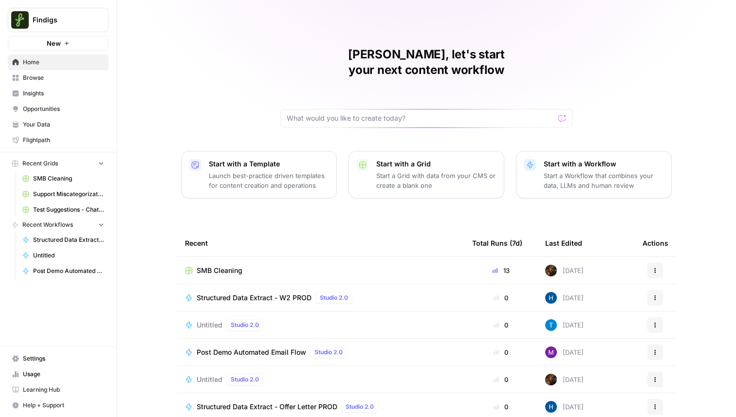
click at [58, 78] on span "Browse" at bounding box center [63, 78] width 81 height 9
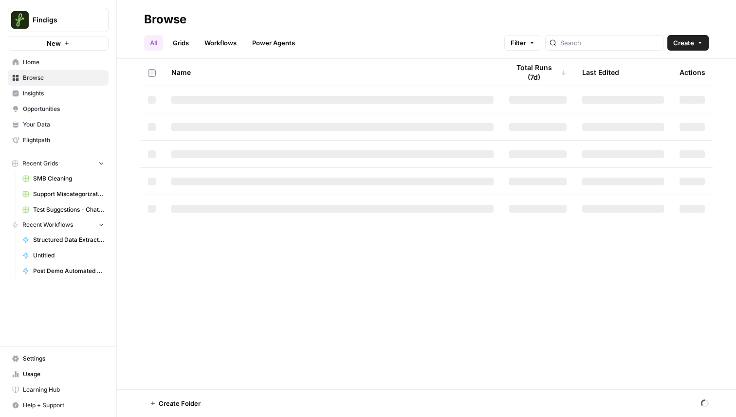
click at [212, 37] on link "Workflows" at bounding box center [221, 43] width 44 height 16
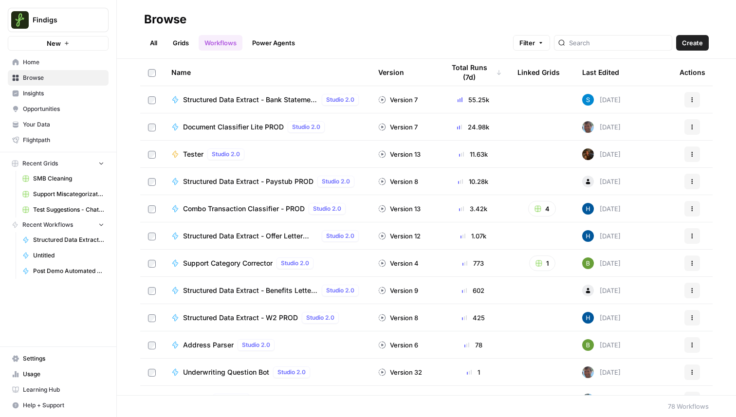
click at [211, 100] on span "Structured Data Extract - Bank Statement PROD" at bounding box center [250, 100] width 135 height 10
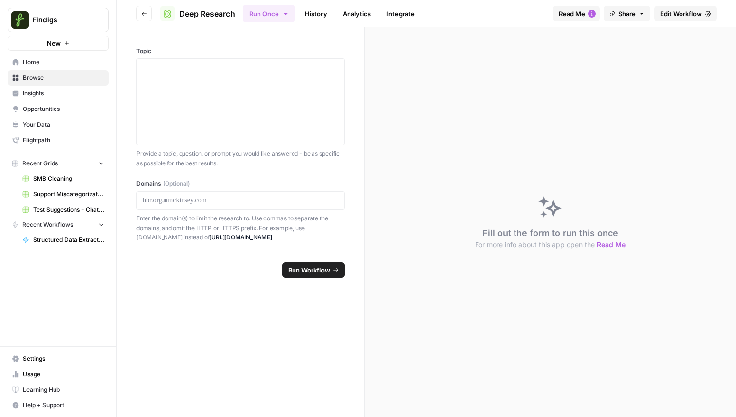
click at [306, 15] on link "History" at bounding box center [316, 14] width 34 height 16
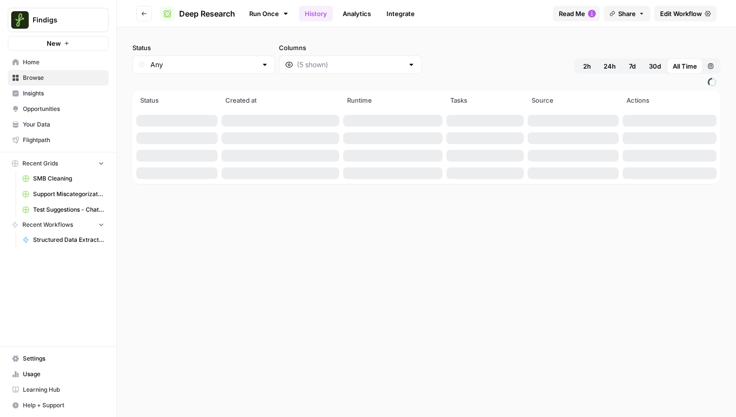
click at [591, 67] on button "2h" at bounding box center [587, 66] width 21 height 16
click at [442, 43] on div "Status Any Columns 2h 24h 7d 30d All Time Custom range" at bounding box center [426, 58] width 588 height 31
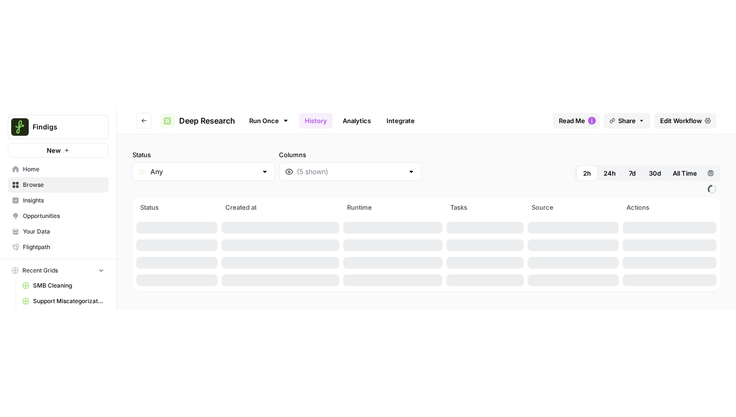
scroll to position [119, 0]
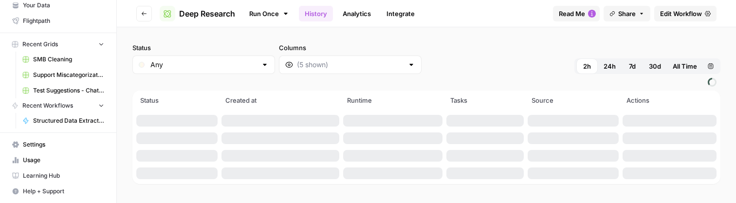
click at [49, 148] on span "Settings" at bounding box center [63, 144] width 81 height 9
click at [618, 15] on span "Share" at bounding box center [627, 14] width 18 height 10
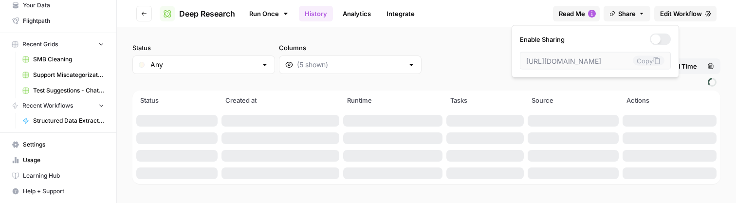
click at [618, 15] on span "Share" at bounding box center [627, 14] width 18 height 10
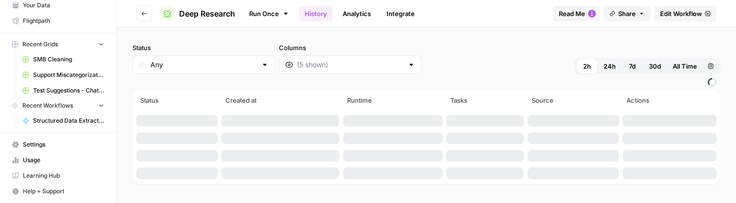
click at [578, 14] on span "Read Me" at bounding box center [572, 14] width 26 height 10
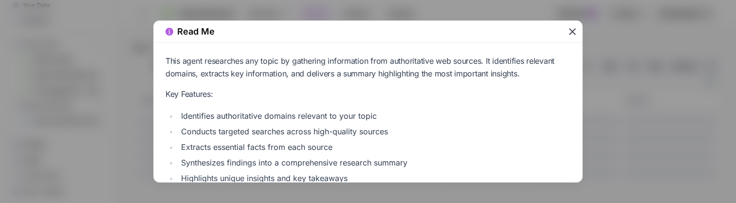
click at [569, 34] on icon "button" at bounding box center [573, 32] width 12 height 12
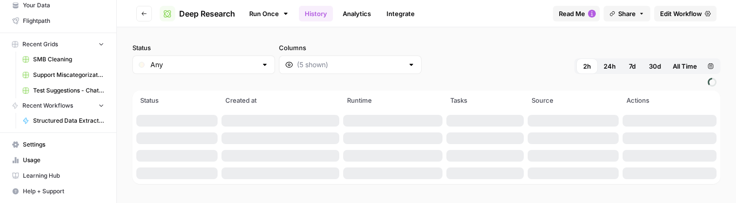
click at [137, 12] on button "Go back" at bounding box center [144, 14] width 16 height 16
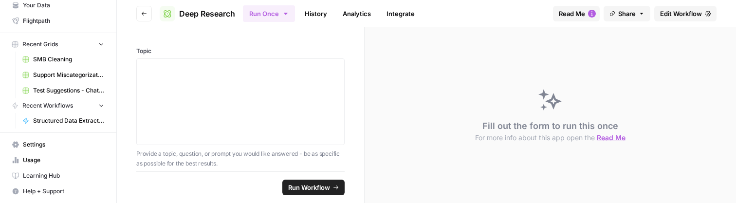
click at [138, 12] on button "Go back" at bounding box center [144, 14] width 16 height 16
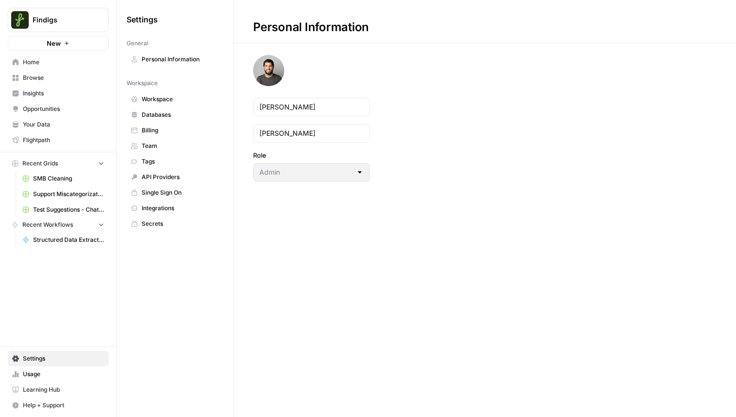
click at [181, 102] on span "Workspace" at bounding box center [180, 99] width 77 height 9
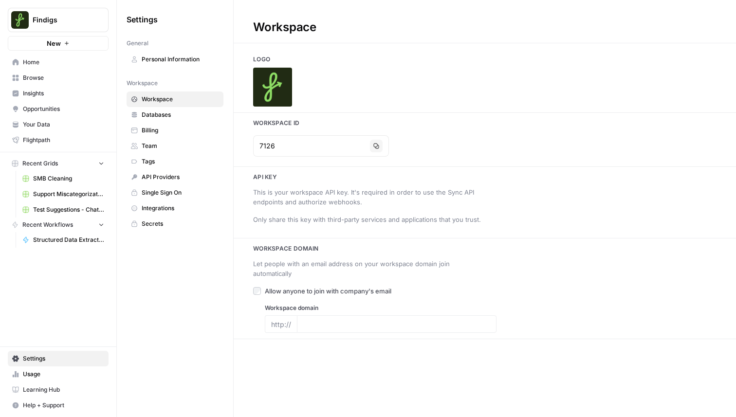
type input "[DOMAIN_NAME]"
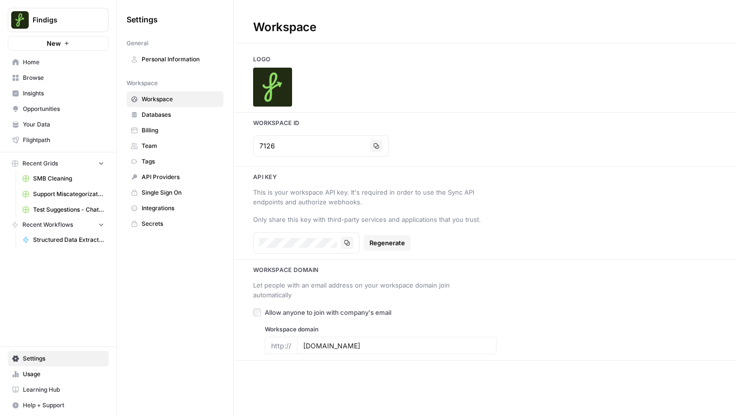
click at [177, 117] on span "Databases" at bounding box center [180, 115] width 77 height 9
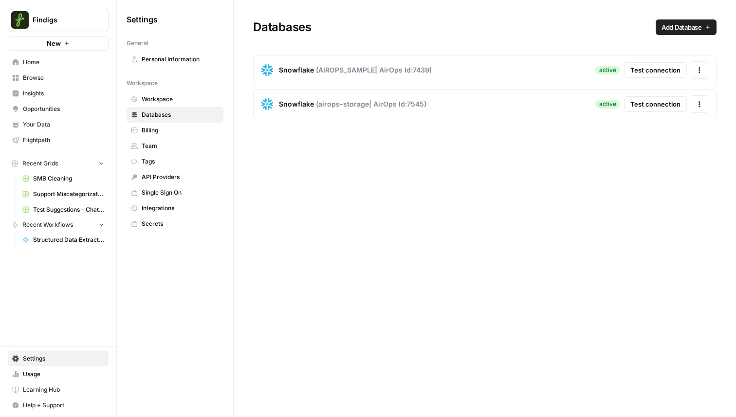
click at [171, 56] on span "Personal Information" at bounding box center [180, 59] width 77 height 9
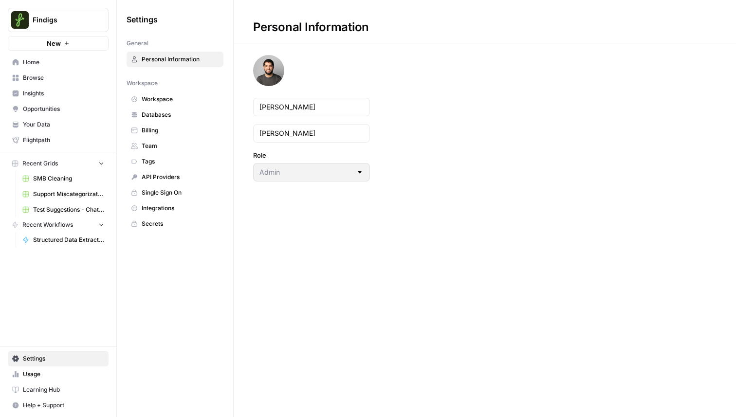
click at [61, 23] on span "Findigs" at bounding box center [62, 20] width 59 height 10
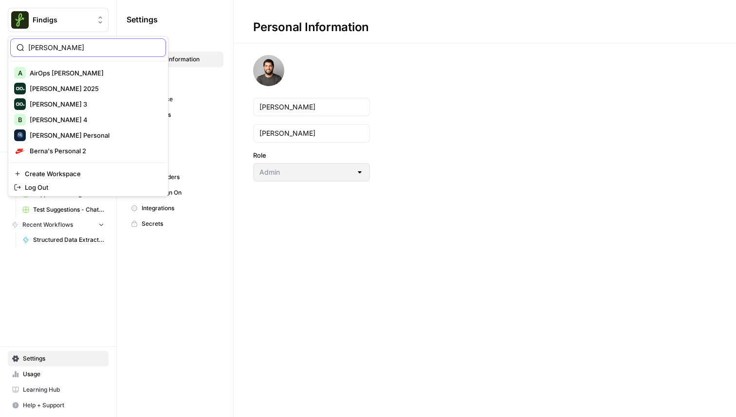
drag, startPoint x: 53, startPoint y: 45, endPoint x: 0, endPoint y: 28, distance: 55.7
click at [0, 29] on body "Findigs New Home Browse Insights Opportunities Your Data Flightpath Recent Grid…" at bounding box center [368, 208] width 736 height 417
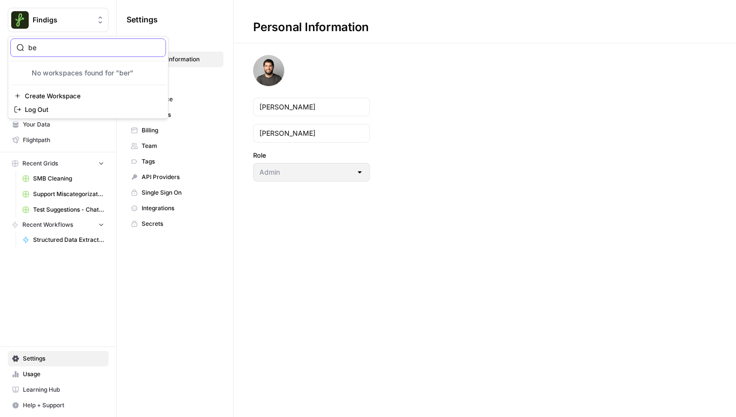
type input "b"
type input "carta"
click at [83, 73] on span "Carta" at bounding box center [94, 73] width 129 height 10
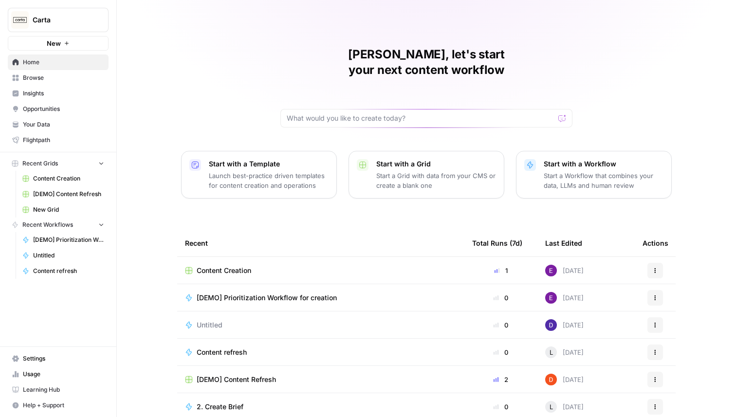
click at [59, 78] on span "Browse" at bounding box center [63, 78] width 81 height 9
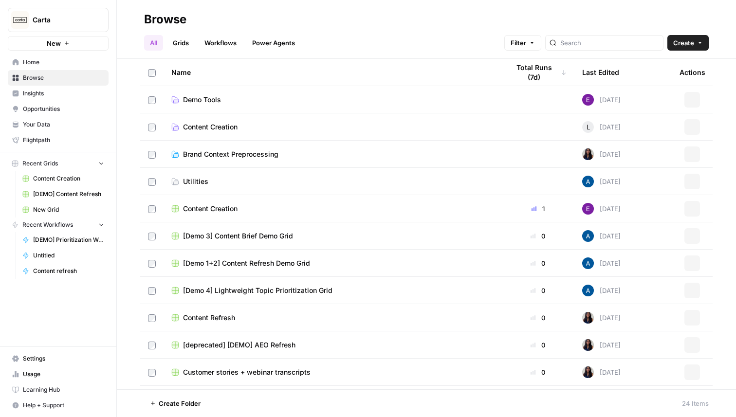
click at [230, 41] on link "Workflows" at bounding box center [221, 43] width 44 height 16
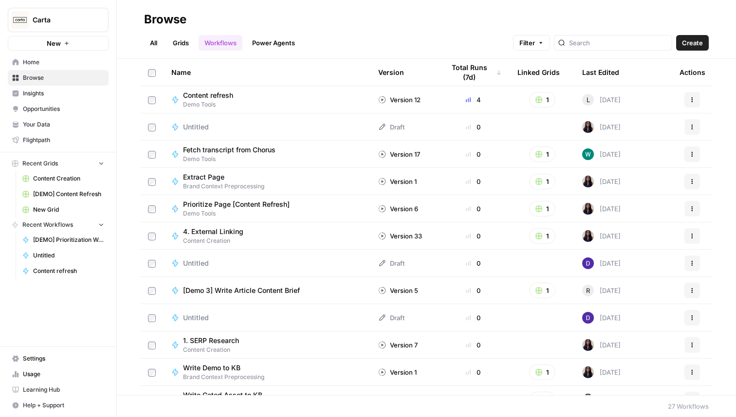
click at [229, 104] on span "Demo Tools" at bounding box center [212, 104] width 58 height 9
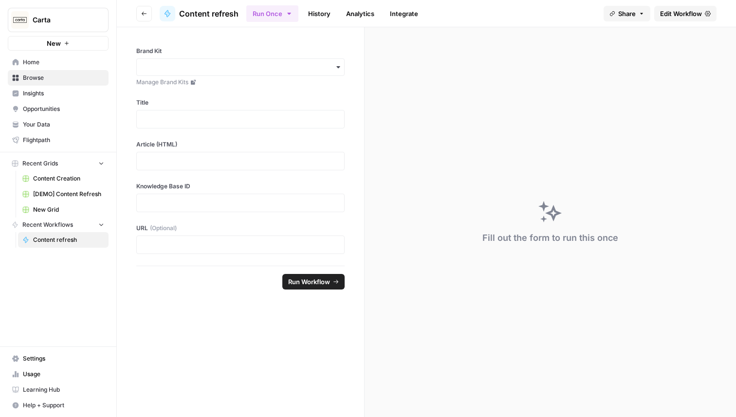
click at [308, 15] on link "History" at bounding box center [319, 14] width 34 height 16
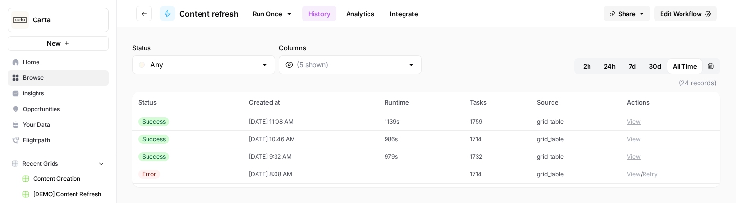
click at [583, 63] on span "2h" at bounding box center [587, 66] width 8 height 10
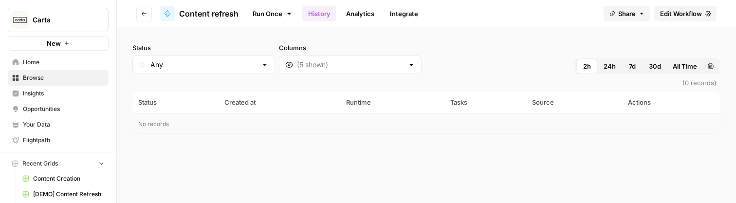
click at [65, 27] on button "Carta" at bounding box center [58, 20] width 101 height 24
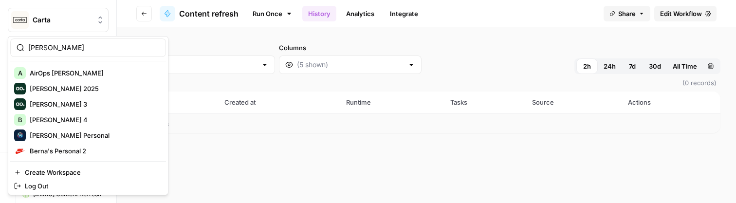
type input "[PERSON_NAME]"
click at [63, 136] on span "[PERSON_NAME] Personal" at bounding box center [94, 136] width 129 height 10
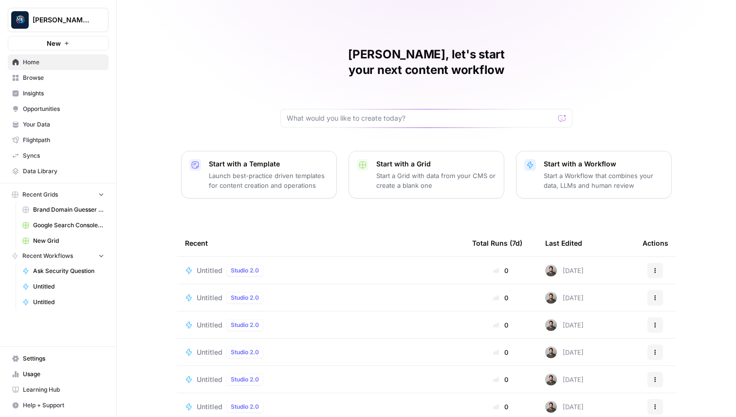
click at [62, 43] on button "New" at bounding box center [58, 43] width 101 height 15
click at [44, 76] on span "Browse" at bounding box center [63, 78] width 81 height 9
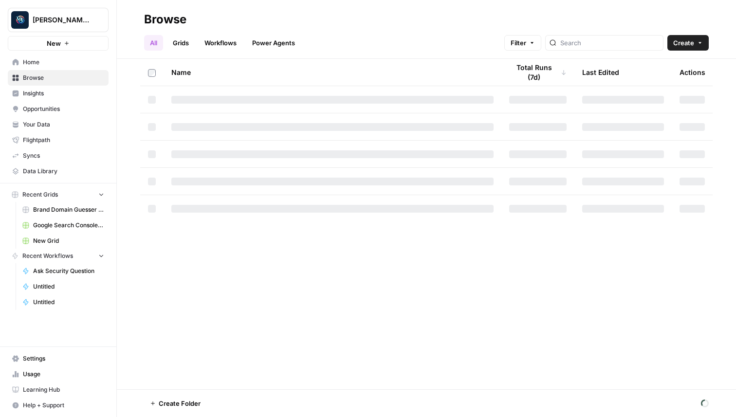
click at [188, 43] on link "Grids" at bounding box center [181, 43] width 28 height 16
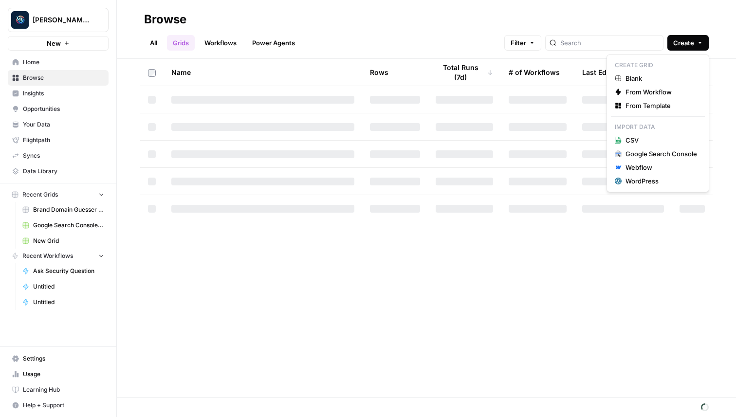
click at [690, 36] on button "Create" at bounding box center [688, 43] width 41 height 16
click at [656, 80] on span "Blank" at bounding box center [662, 79] width 72 height 10
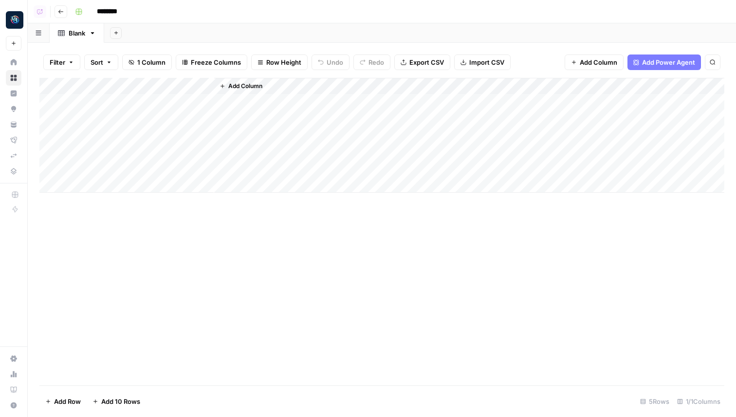
click at [249, 86] on span "Add Column" at bounding box center [245, 86] width 34 height 9
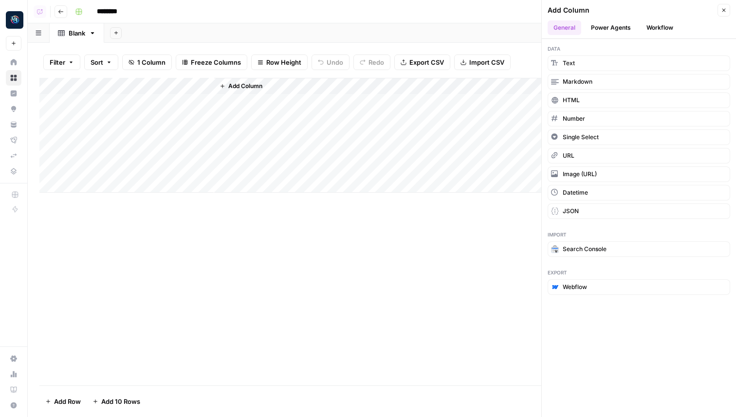
click at [621, 25] on button "Power Agents" at bounding box center [611, 27] width 52 height 15
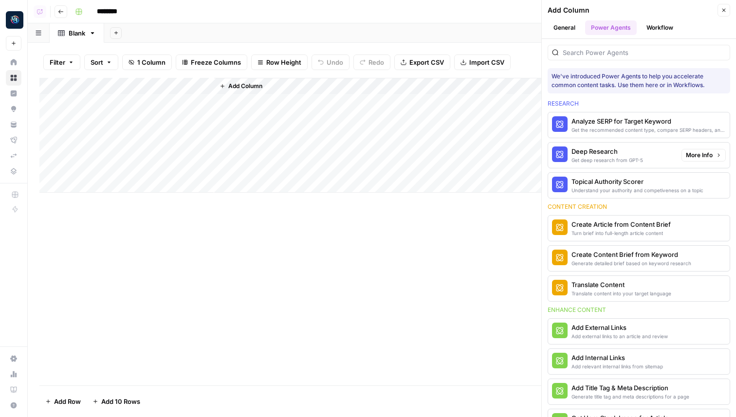
click at [600, 161] on div "Get deep research from GPT-5" at bounding box center [608, 160] width 72 height 8
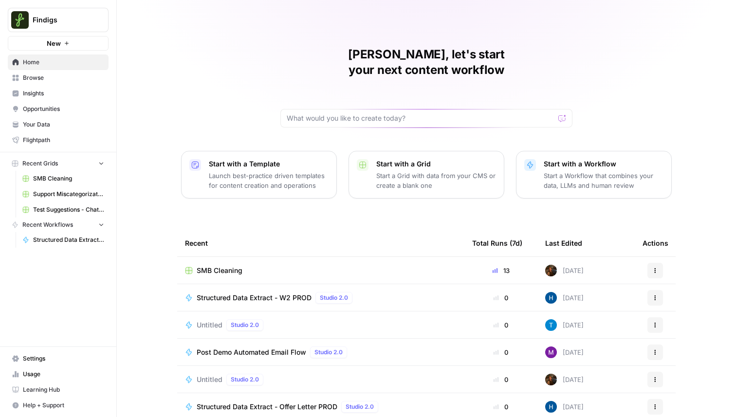
click at [77, 18] on span "Findigs" at bounding box center [62, 20] width 59 height 10
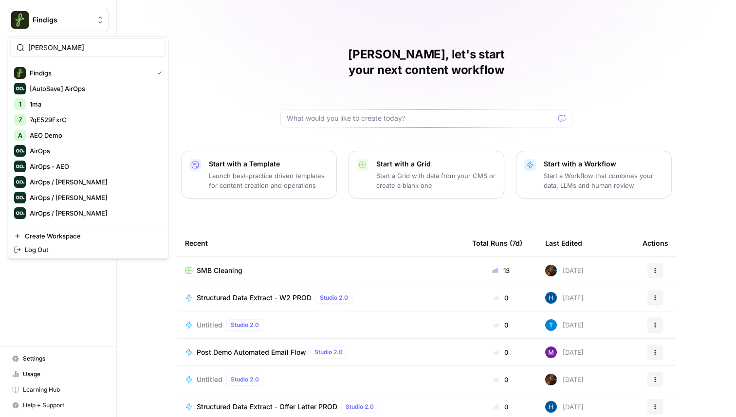
type input "[PERSON_NAME]"
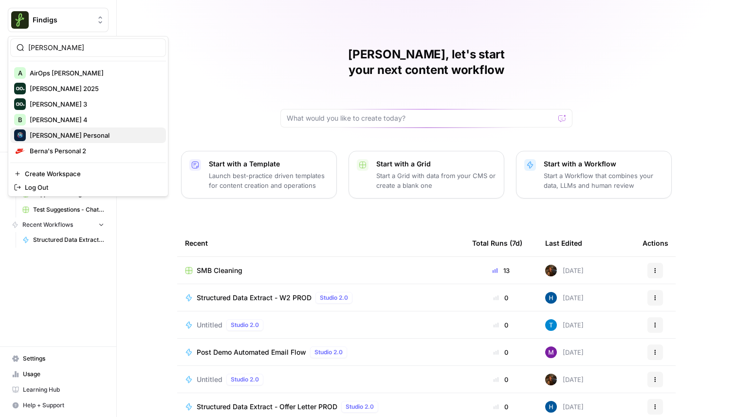
click at [112, 135] on span "[PERSON_NAME] Personal" at bounding box center [94, 136] width 129 height 10
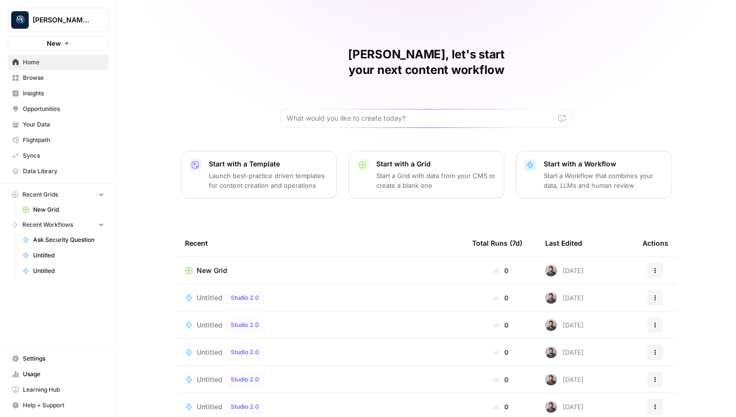
click at [56, 48] on span "New" at bounding box center [54, 43] width 14 height 10
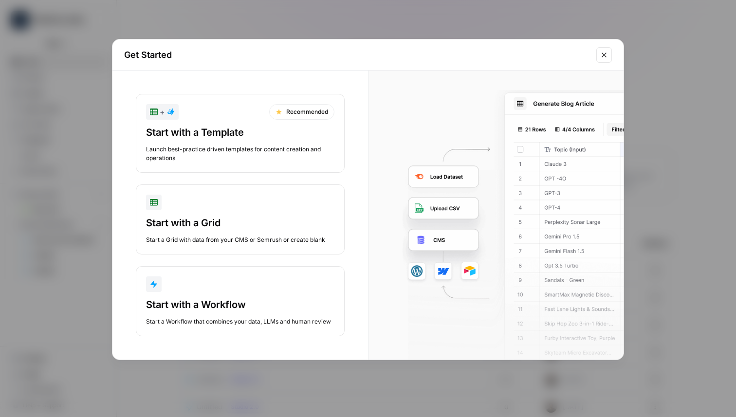
click at [218, 212] on button "Start with a Grid Start a Grid with data from your CMS or Semrush or create bla…" at bounding box center [240, 220] width 209 height 70
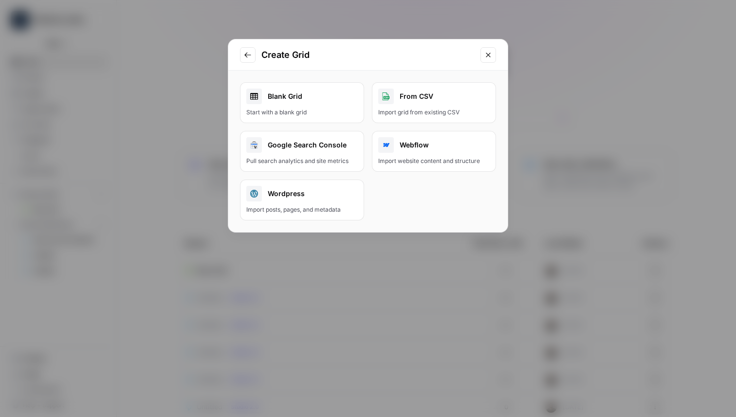
click at [275, 109] on div "Start with a blank grid" at bounding box center [302, 112] width 112 height 9
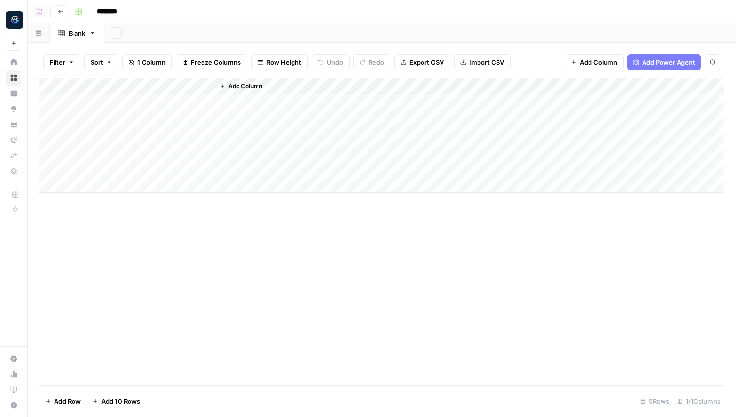
click at [249, 87] on span "Add Column" at bounding box center [245, 86] width 34 height 9
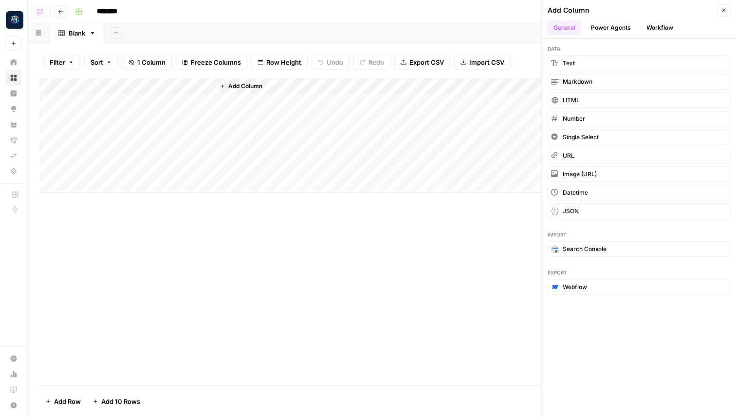
click at [621, 28] on button "Power Agents" at bounding box center [611, 27] width 52 height 15
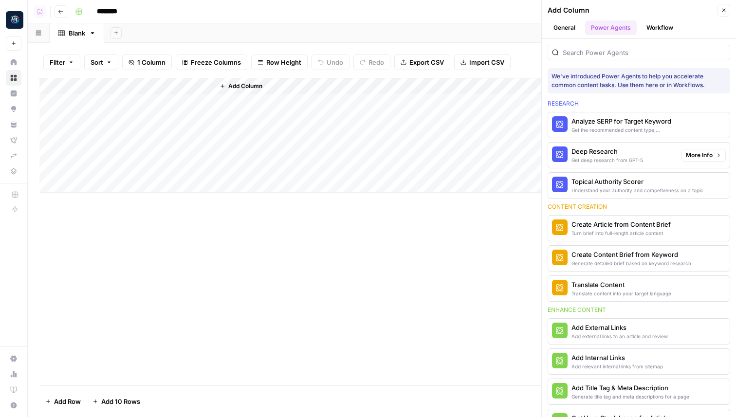
click at [594, 124] on div "Analyze SERP for Target Keyword" at bounding box center [623, 121] width 102 height 10
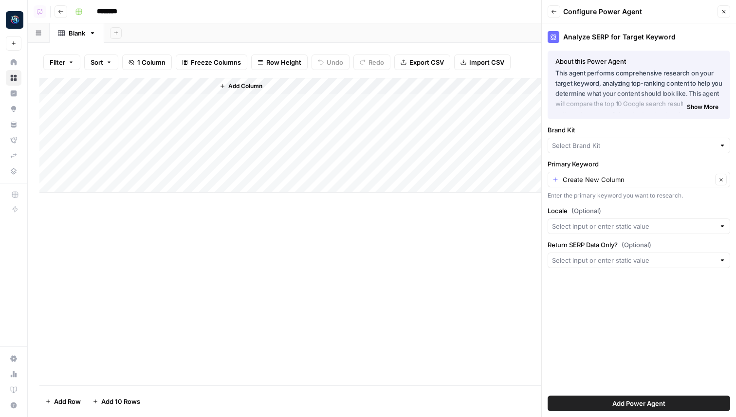
click at [585, 140] on div at bounding box center [639, 146] width 183 height 16
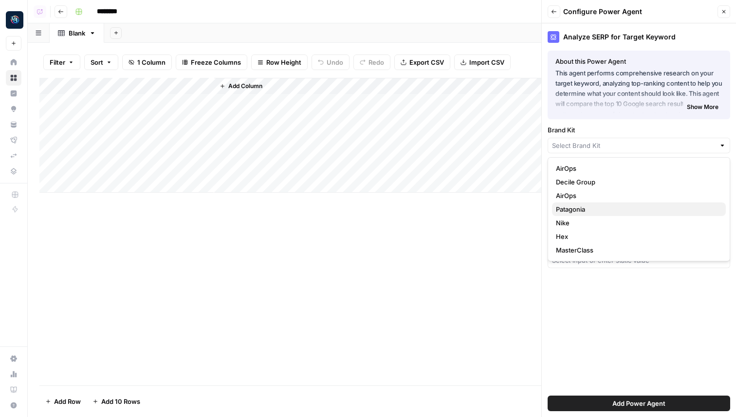
click at [582, 209] on span "Patagonia" at bounding box center [637, 210] width 162 height 10
type input "Patagonia"
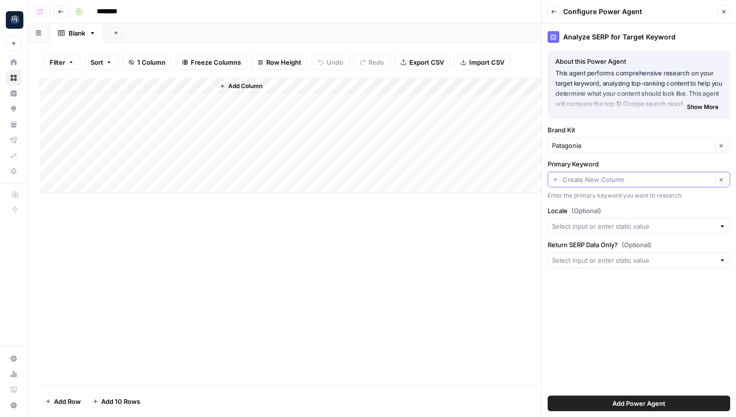
click at [615, 181] on input "Primary Keyword" at bounding box center [637, 180] width 149 height 10
type input "outdoor activities"
click at [607, 195] on div "Enter the primary keyword you want to research." at bounding box center [639, 195] width 183 height 9
click at [637, 225] on input "Locale (Optional)" at bounding box center [633, 227] width 163 height 10
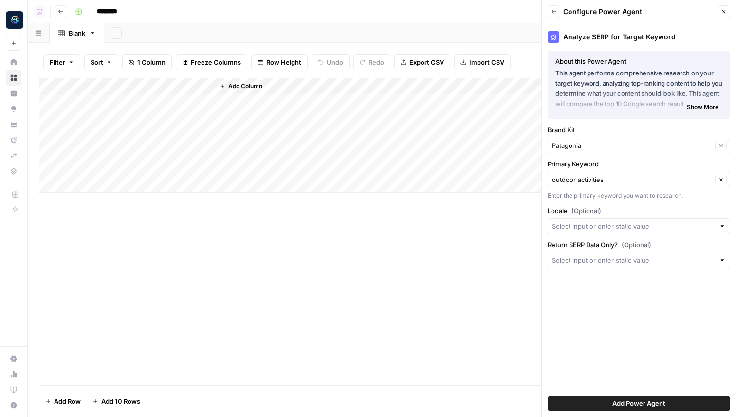
click at [617, 307] on div "Analyze SERP for Target Keyword About this Power Agent This agent performs comp…" at bounding box center [639, 220] width 194 height 394
click at [658, 406] on span "Add Power Agent" at bounding box center [639, 404] width 53 height 10
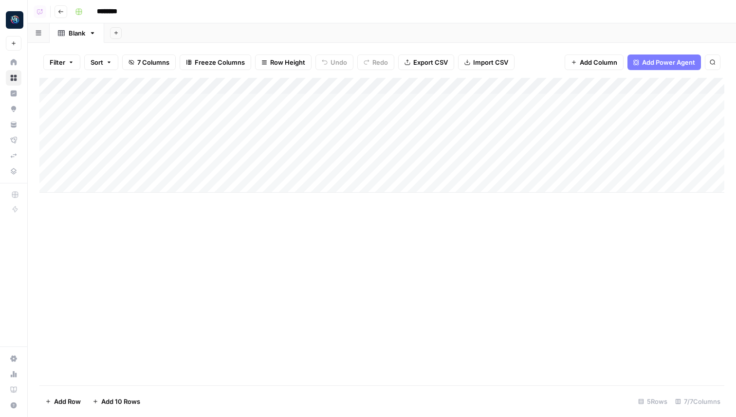
click at [301, 82] on div "Add Column" at bounding box center [381, 135] width 685 height 115
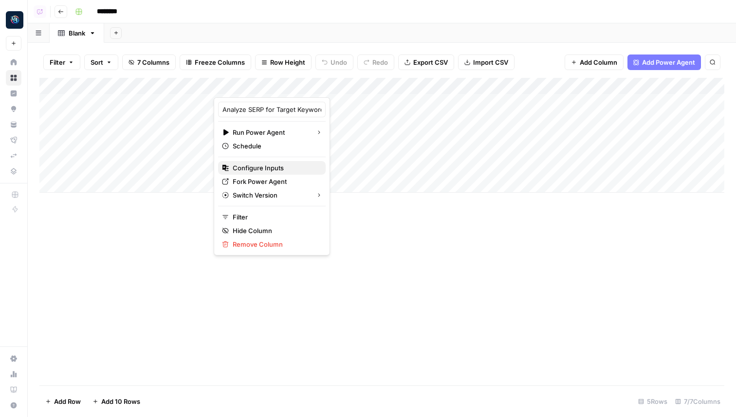
click at [271, 171] on span "Configure Inputs" at bounding box center [275, 168] width 85 height 10
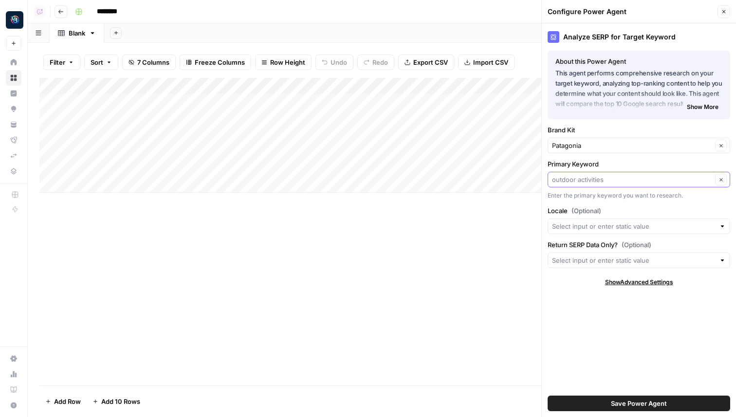
click at [617, 180] on input "Primary Keyword" at bounding box center [632, 180] width 160 height 10
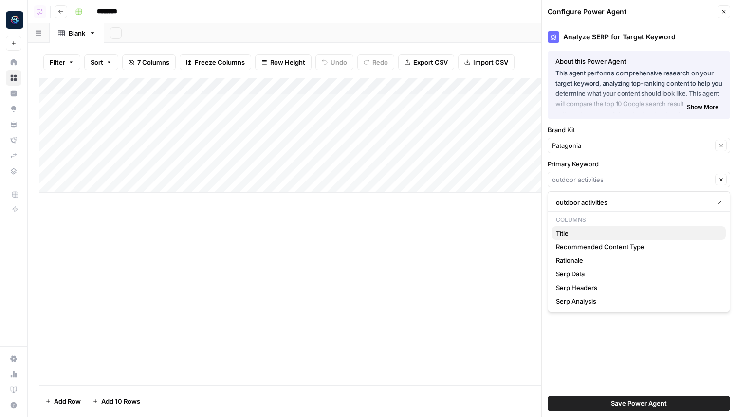
click at [583, 234] on span "Title" at bounding box center [637, 233] width 162 height 10
type input "Title"
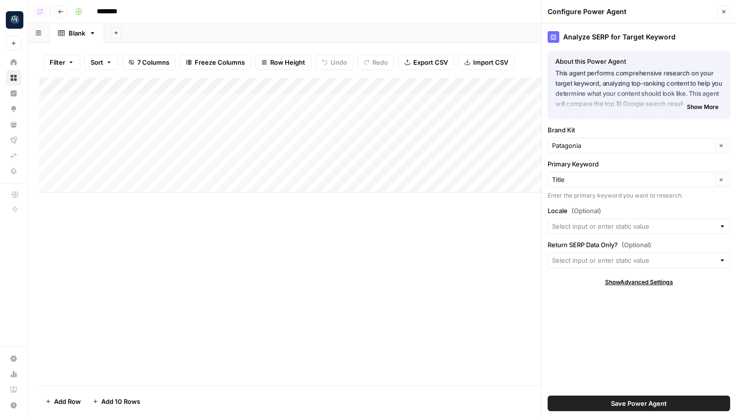
click at [130, 78] on div "Add Column" at bounding box center [381, 135] width 685 height 115
click at [115, 86] on div "Add Column" at bounding box center [381, 135] width 685 height 115
drag, startPoint x: 107, startPoint y: 109, endPoint x: 39, endPoint y: 106, distance: 67.7
click at [44, 106] on body "Berna's Personal New Home Browse Insights Opportunities Your Data Flightpath Sy…" at bounding box center [368, 208] width 736 height 417
type input "T"
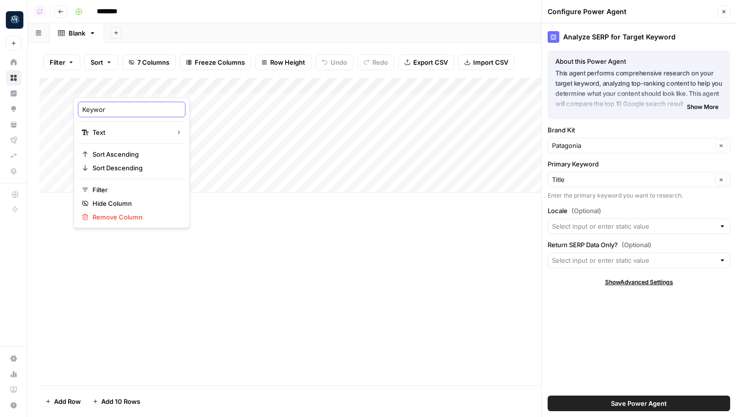
type input "Keyword"
click at [709, 10] on div "Configure Power Agent" at bounding box center [631, 12] width 167 height 10
click at [723, 10] on icon "button" at bounding box center [724, 12] width 6 height 6
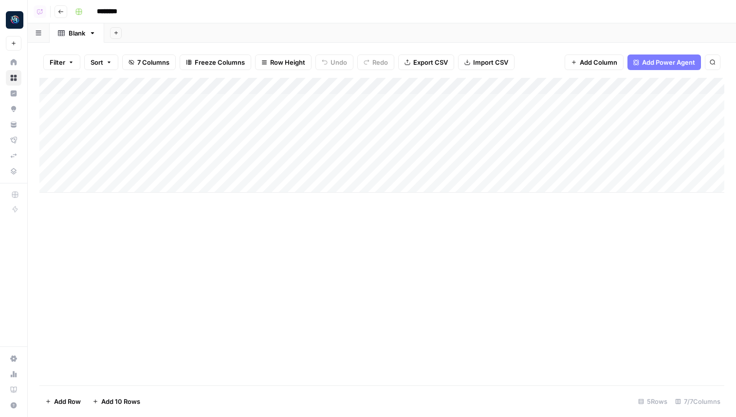
click at [253, 88] on div "Add Column" at bounding box center [381, 135] width 685 height 115
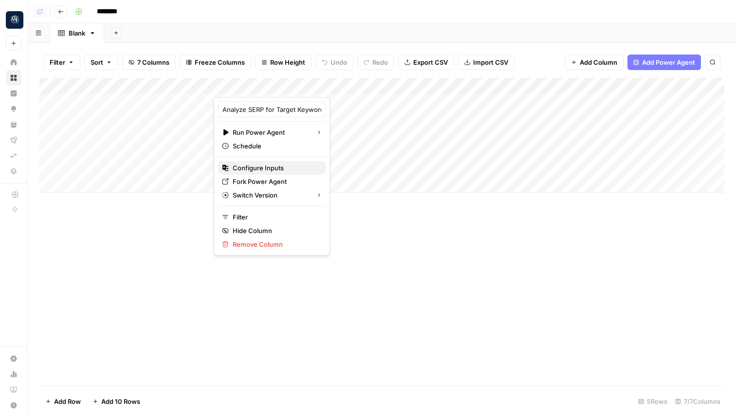
click at [262, 168] on span "Configure Inputs" at bounding box center [275, 168] width 85 height 10
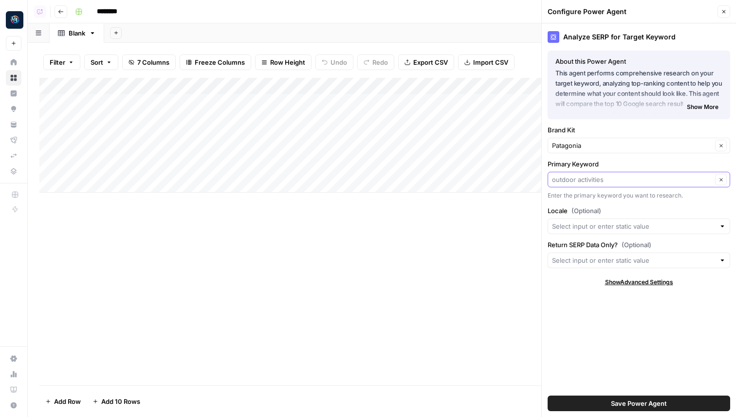
click at [597, 178] on input "Primary Keyword" at bounding box center [632, 180] width 160 height 10
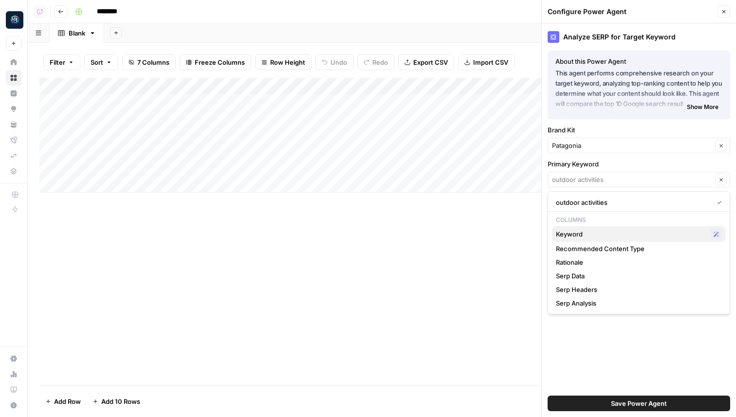
click at [571, 235] on span "Keyword" at bounding box center [631, 234] width 150 height 10
type input "Keyword"
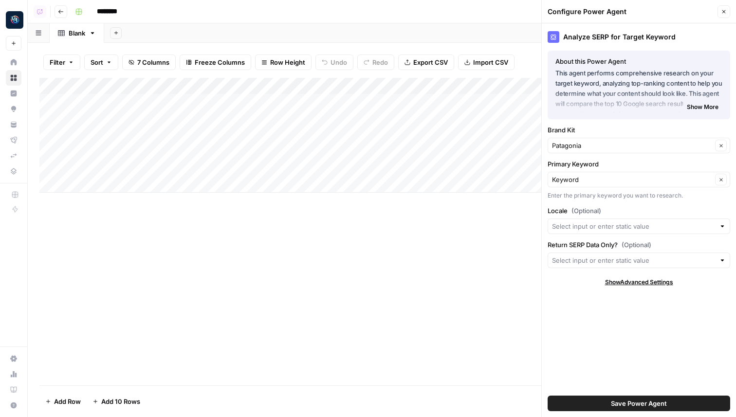
click at [686, 398] on button "Save Power Agent" at bounding box center [639, 404] width 183 height 16
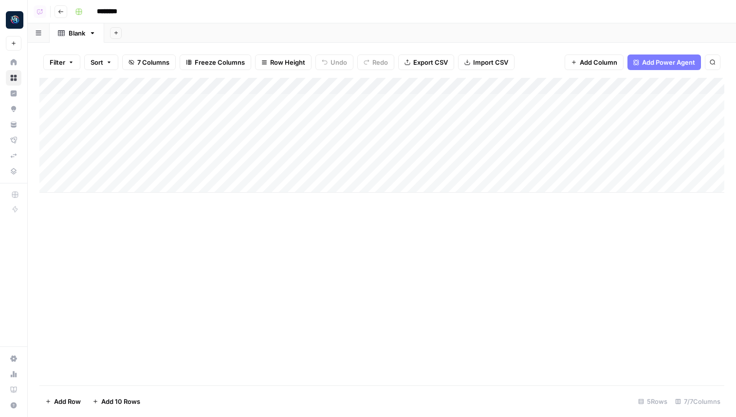
click at [136, 100] on div "Add Column" at bounding box center [381, 135] width 685 height 115
type textarea "**********"
click at [349, 282] on div "Add Column" at bounding box center [381, 232] width 685 height 308
click at [284, 102] on div "Add Column" at bounding box center [381, 135] width 685 height 115
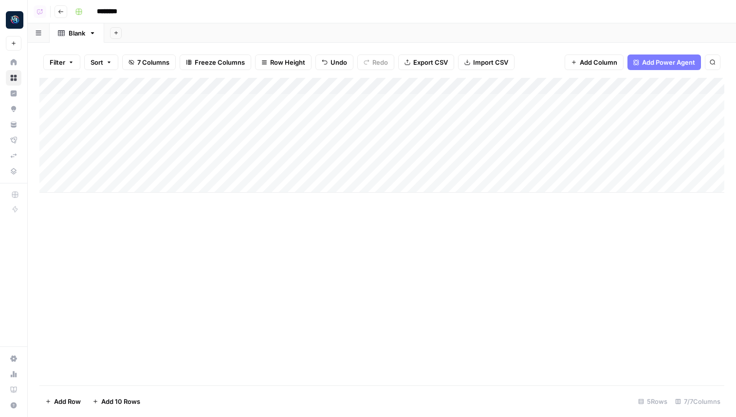
click at [325, 102] on div "Add Column" at bounding box center [381, 135] width 685 height 115
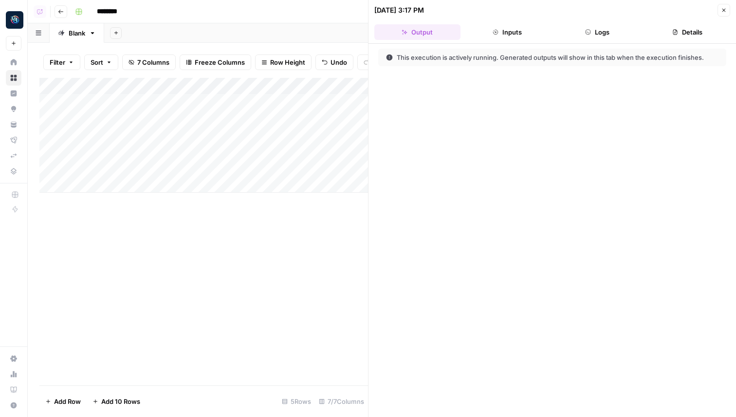
click at [558, 29] on button "Logs" at bounding box center [598, 32] width 86 height 16
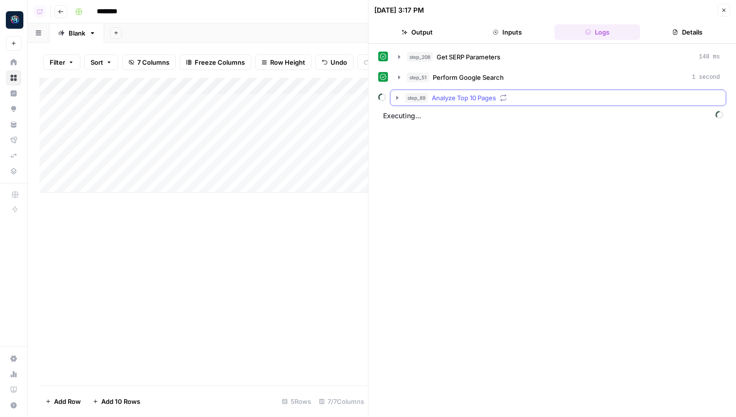
click at [399, 97] on icon "button" at bounding box center [397, 98] width 8 height 8
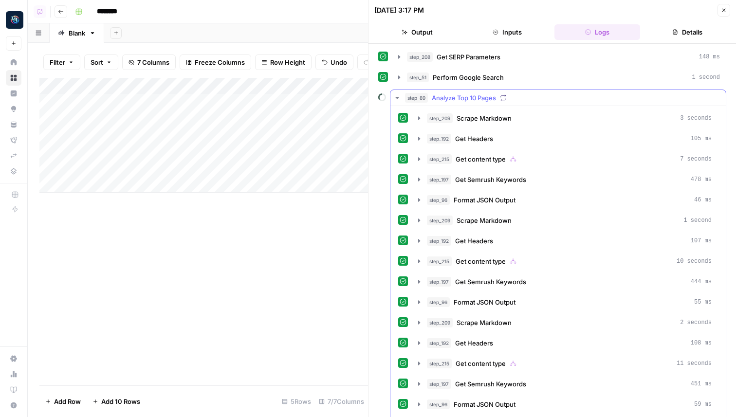
click at [398, 96] on icon "button" at bounding box center [397, 98] width 8 height 8
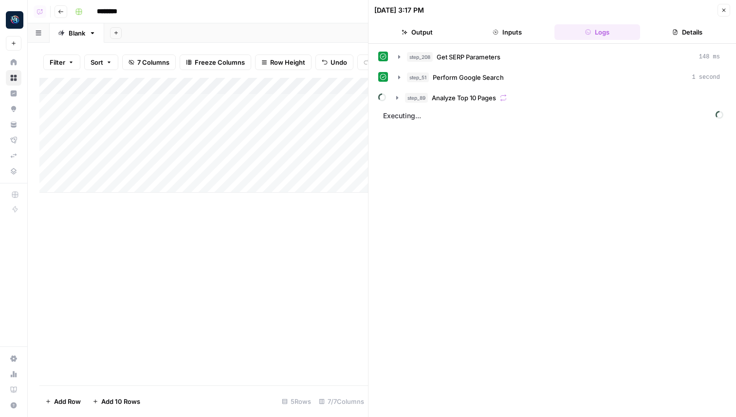
click at [349, 4] on div "********" at bounding box center [398, 12] width 655 height 16
click at [717, 5] on div "10/03/25 at 3:17 PM Close" at bounding box center [552, 10] width 356 height 13
click at [718, 7] on button "Close" at bounding box center [724, 10] width 13 height 13
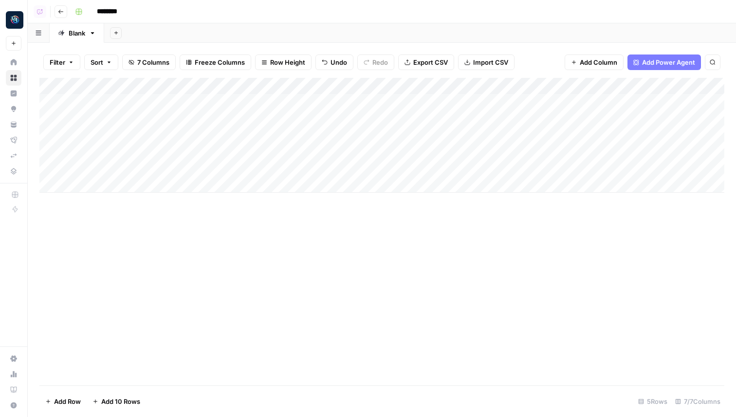
click at [305, 99] on div "Add Column" at bounding box center [381, 135] width 685 height 115
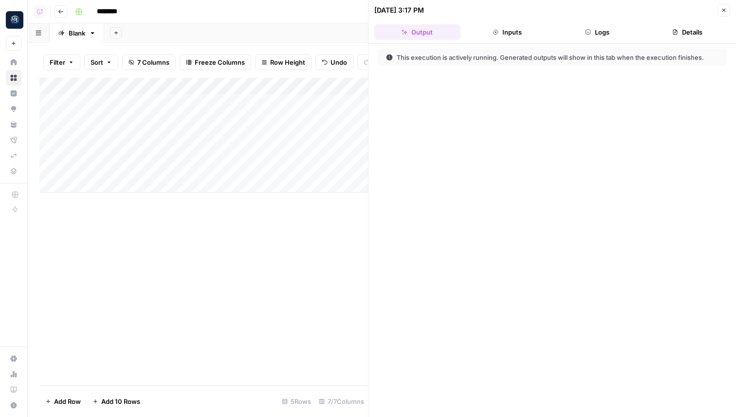
click at [594, 26] on button "Logs" at bounding box center [598, 32] width 86 height 16
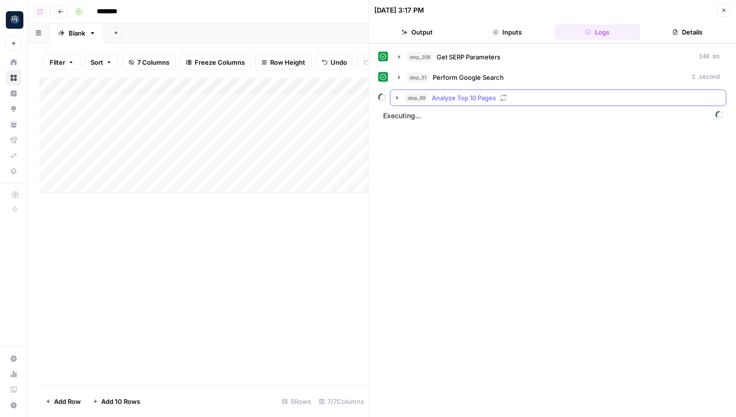
click at [400, 100] on icon "button" at bounding box center [397, 98] width 8 height 8
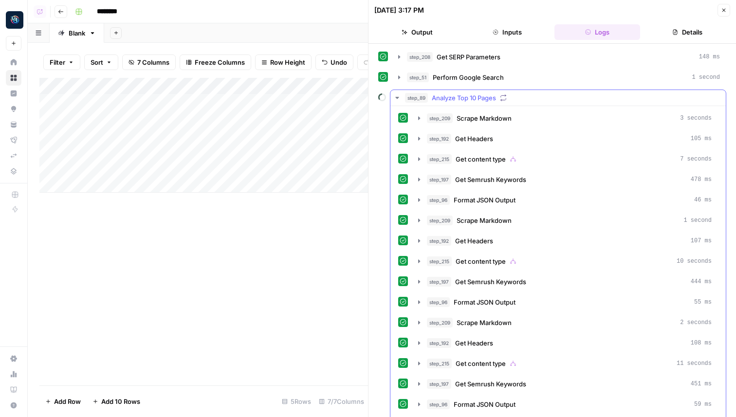
click at [396, 99] on icon "button" at bounding box center [397, 98] width 8 height 8
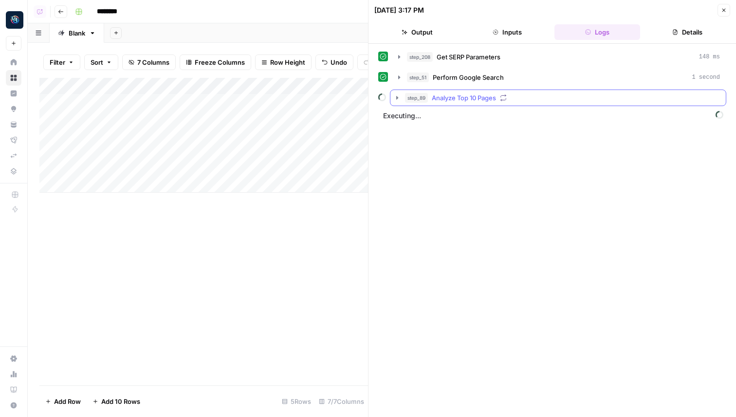
click at [396, 99] on icon "button" at bounding box center [397, 97] width 2 height 3
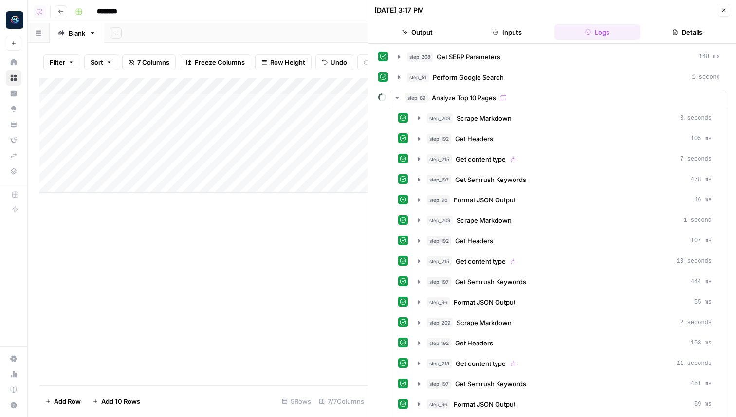
click at [729, 12] on button "Close" at bounding box center [724, 10] width 13 height 13
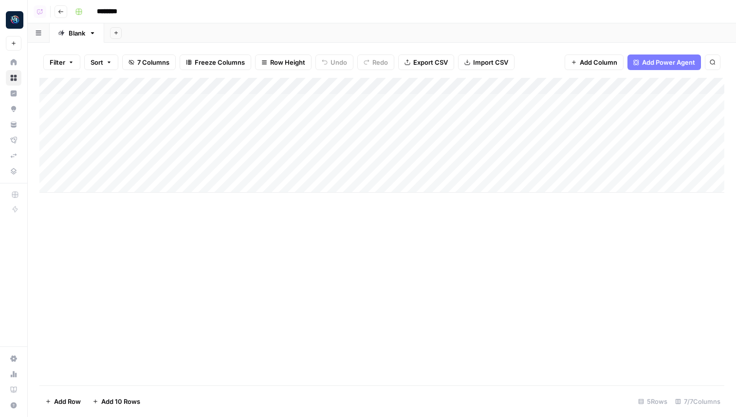
click at [308, 98] on div "Add Column" at bounding box center [381, 135] width 685 height 115
click at [336, 101] on div "Add Column" at bounding box center [381, 135] width 685 height 115
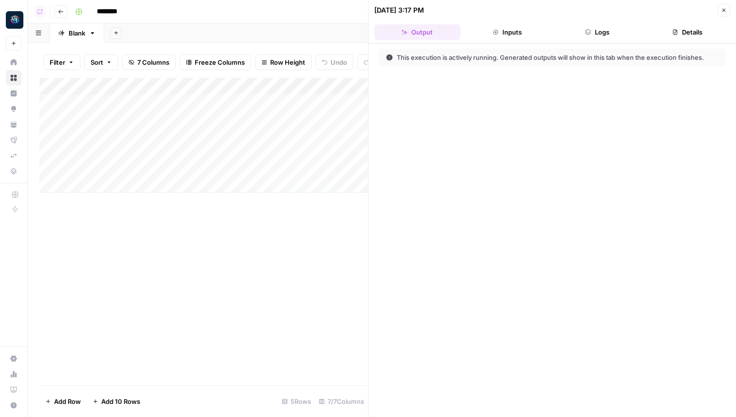
click at [589, 33] on icon "button" at bounding box center [588, 32] width 6 height 6
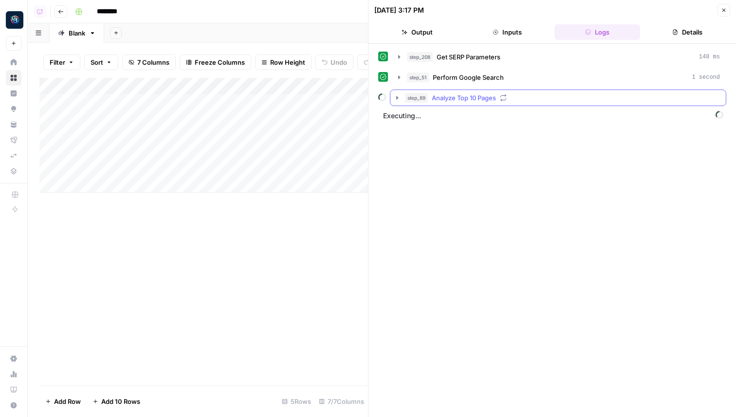
click at [455, 90] on div "step_89 Analyze Top 10 Pages" at bounding box center [558, 98] width 336 height 17
click at [453, 97] on span "Analyze Top 10 Pages" at bounding box center [464, 98] width 64 height 10
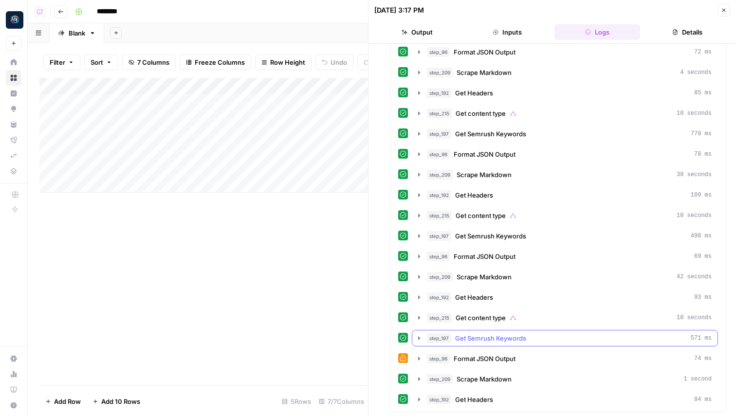
scroll to position [472, 0]
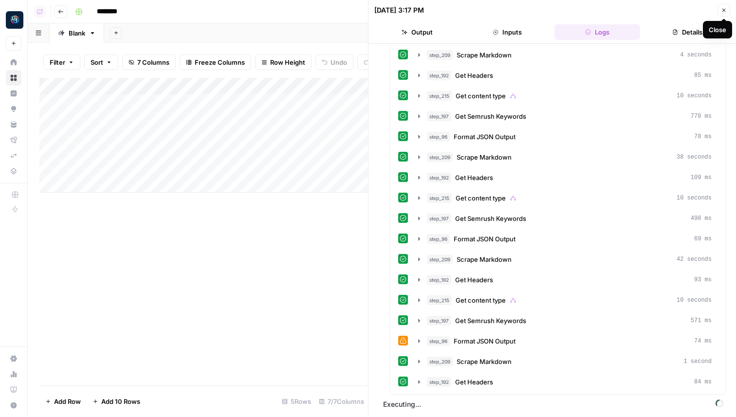
click at [726, 12] on icon "button" at bounding box center [724, 10] width 6 height 6
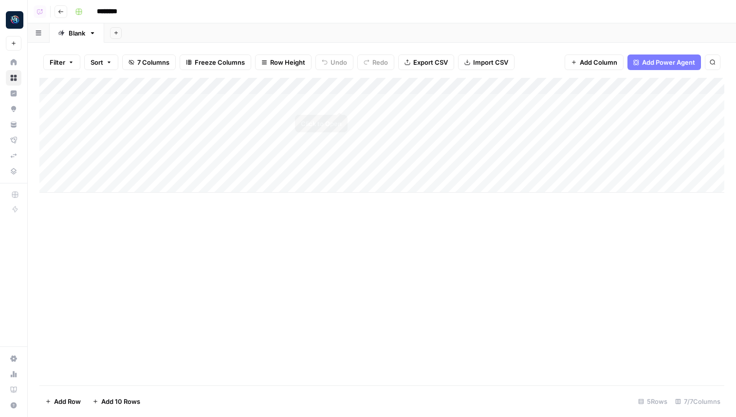
click at [336, 103] on div "Add Column" at bounding box center [381, 135] width 685 height 115
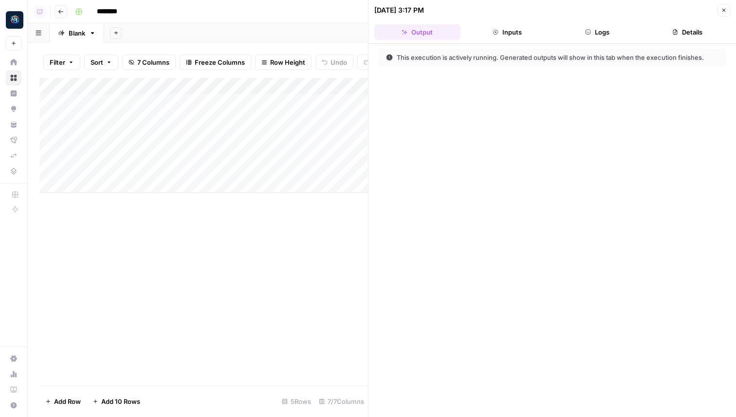
click at [597, 36] on button "Logs" at bounding box center [598, 32] width 86 height 16
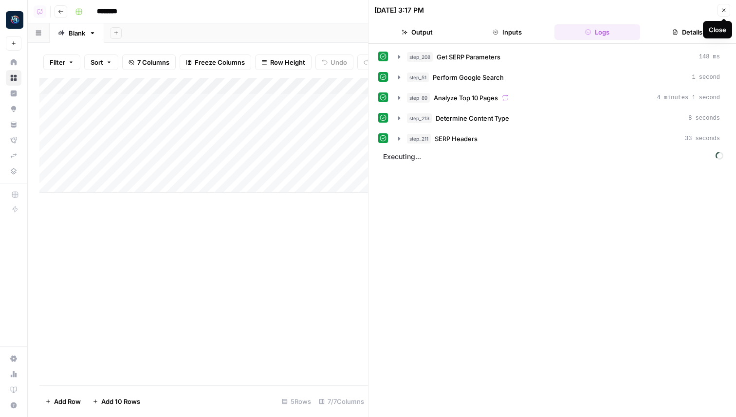
click at [719, 10] on button "Close" at bounding box center [724, 10] width 13 height 13
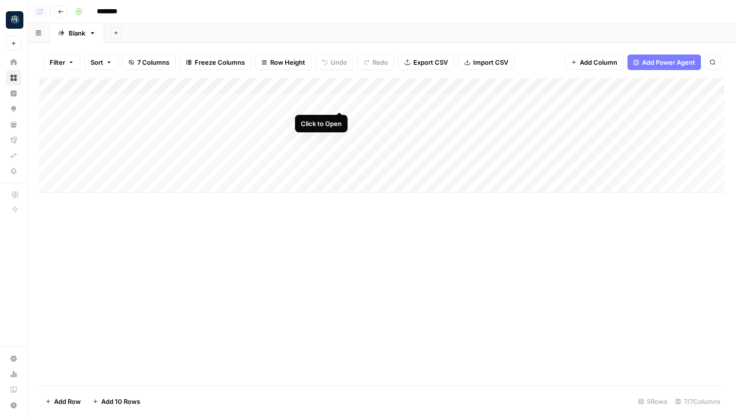
click at [339, 102] on div "Add Column" at bounding box center [381, 135] width 685 height 115
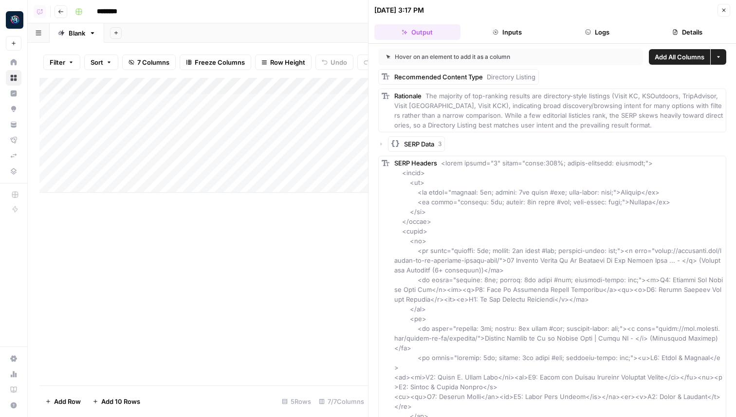
click at [519, 29] on button "Inputs" at bounding box center [508, 32] width 86 height 16
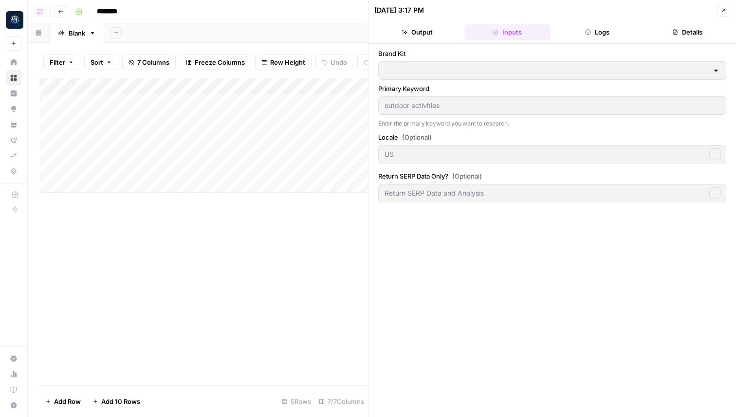
type input "Patagonia"
click at [574, 34] on button "Logs" at bounding box center [598, 32] width 86 height 16
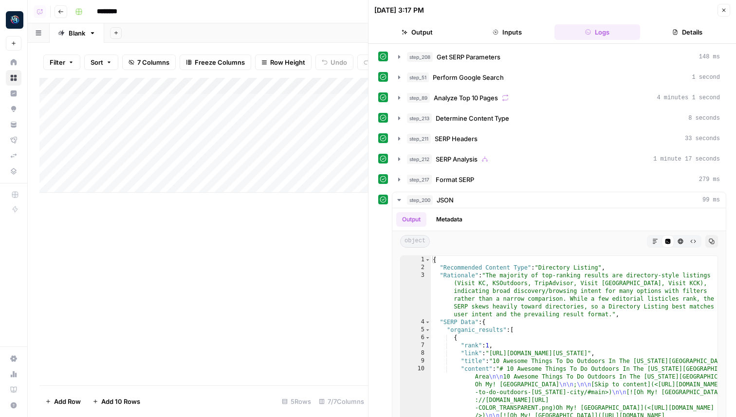
click at [695, 33] on button "Details" at bounding box center [687, 32] width 86 height 16
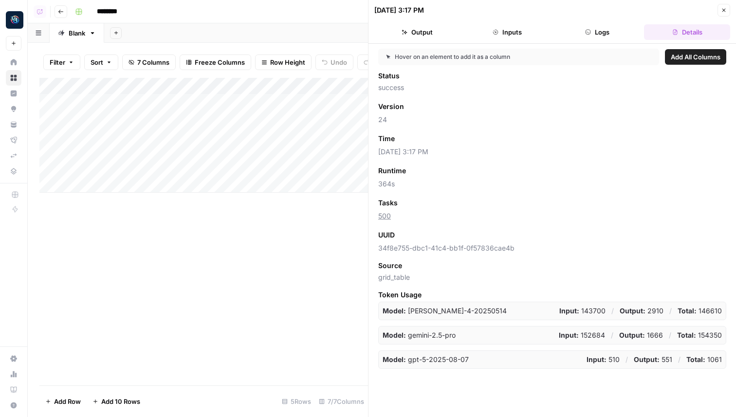
click at [727, 9] on button "Close" at bounding box center [724, 10] width 13 height 13
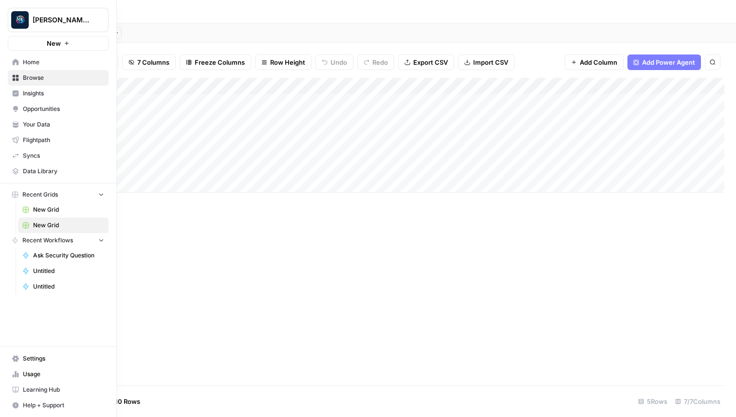
click at [34, 65] on span "Home" at bounding box center [63, 62] width 81 height 9
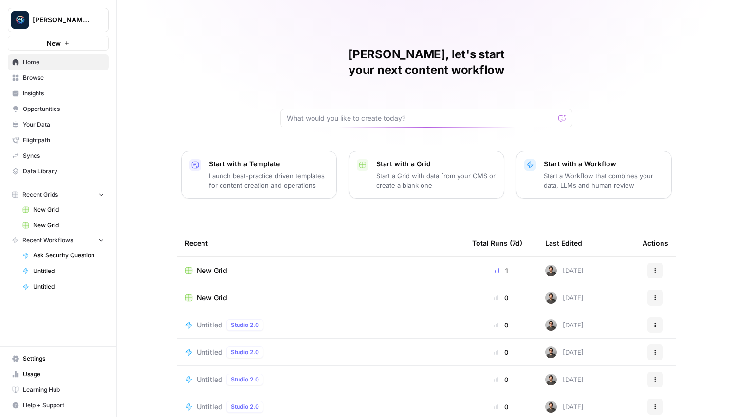
click at [57, 76] on span "Browse" at bounding box center [63, 78] width 81 height 9
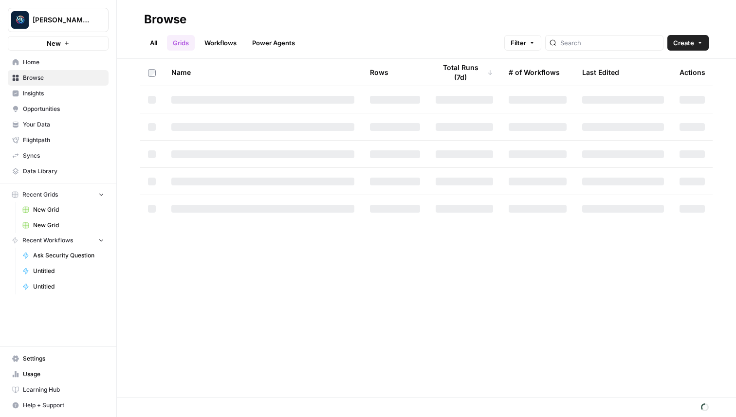
click at [213, 40] on link "Workflows" at bounding box center [221, 43] width 44 height 16
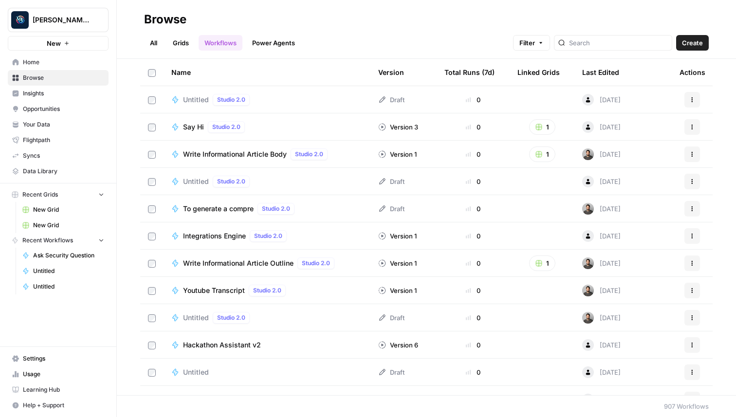
click at [614, 37] on div at bounding box center [613, 43] width 118 height 16
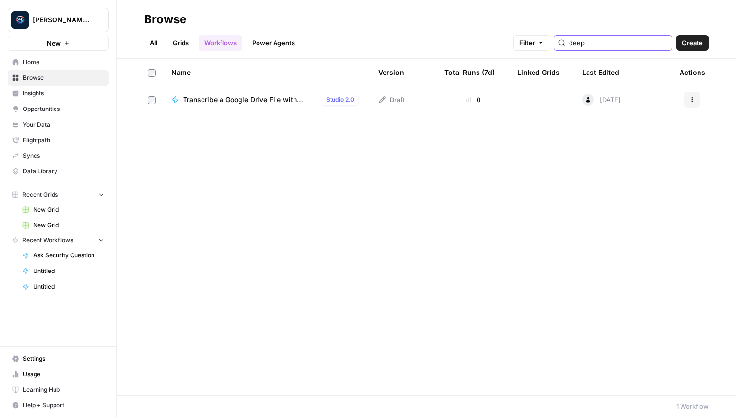
type input "deep"
click at [181, 43] on link "Grids" at bounding box center [181, 43] width 28 height 16
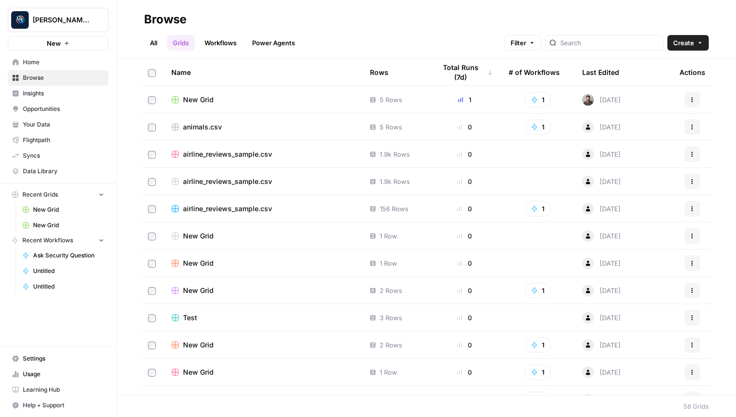
click at [153, 45] on link "All" at bounding box center [153, 43] width 19 height 16
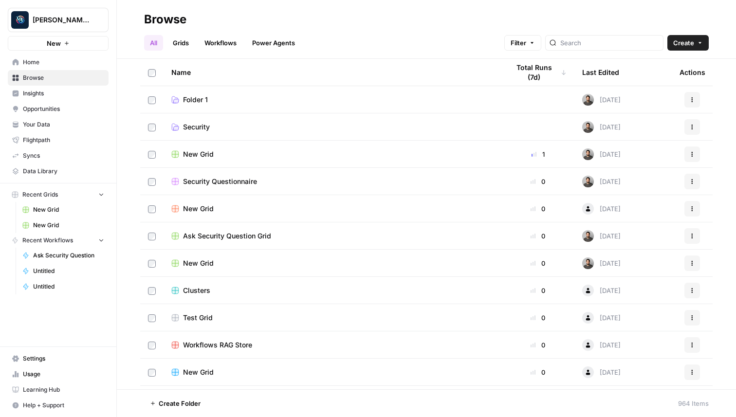
click at [181, 39] on link "Grids" at bounding box center [181, 43] width 28 height 16
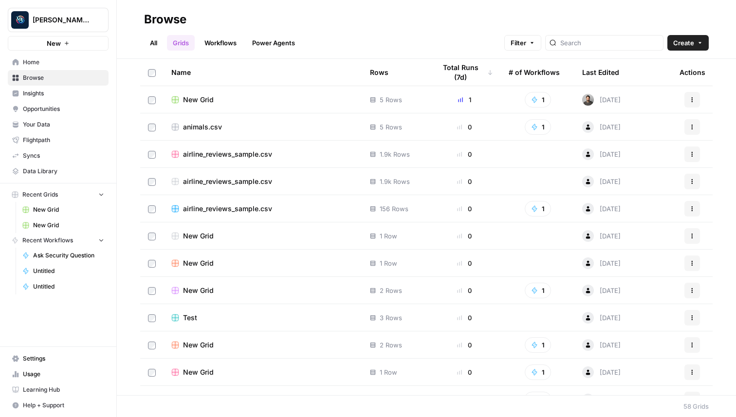
click at [208, 102] on span "New Grid" at bounding box center [198, 100] width 31 height 10
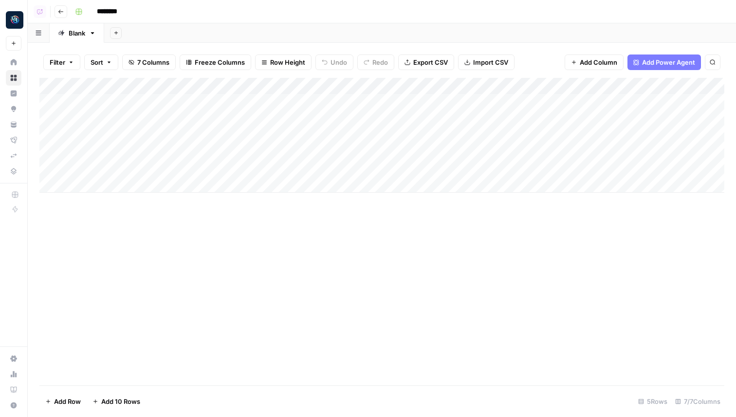
click at [62, 15] on button "Go back" at bounding box center [61, 11] width 13 height 13
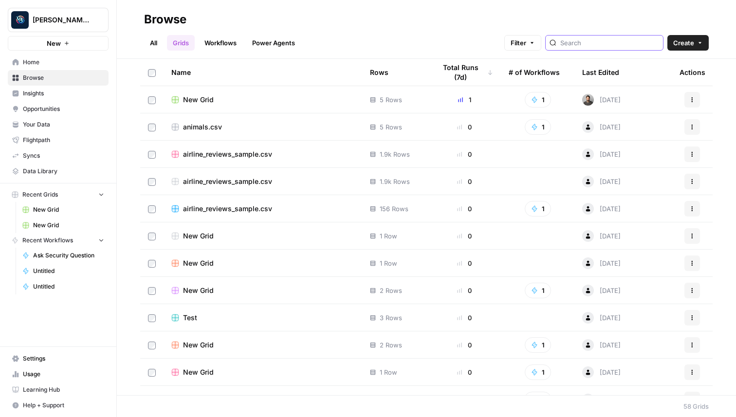
click at [620, 46] on input "search" at bounding box center [609, 43] width 99 height 10
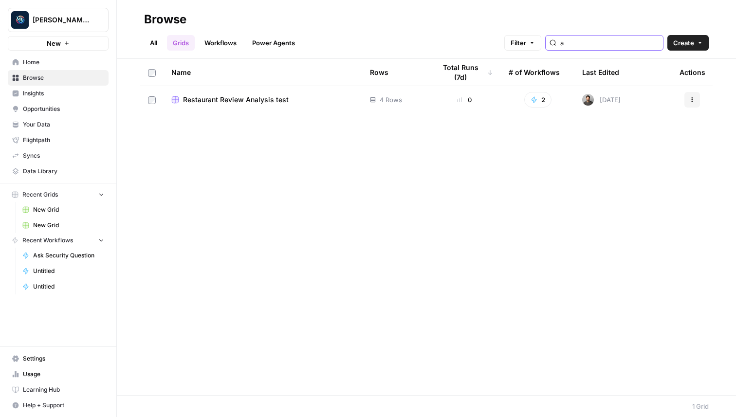
type input "a"
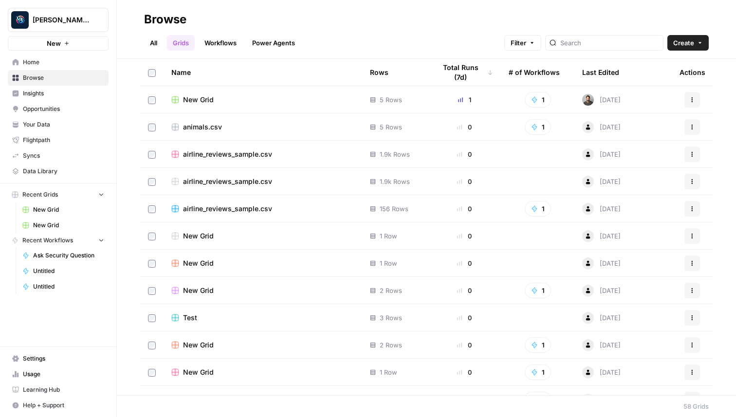
click at [225, 37] on link "Workflows" at bounding box center [221, 43] width 44 height 16
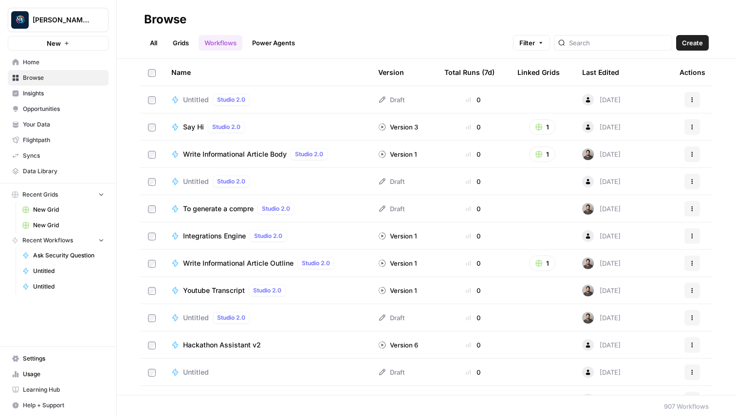
click at [627, 48] on div at bounding box center [613, 43] width 118 height 16
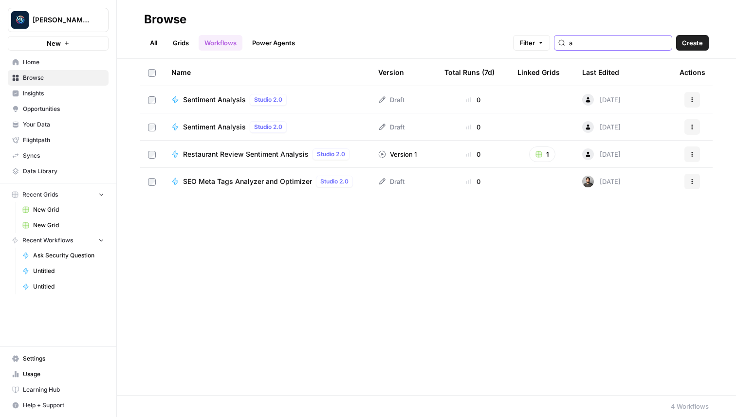
type input "a"
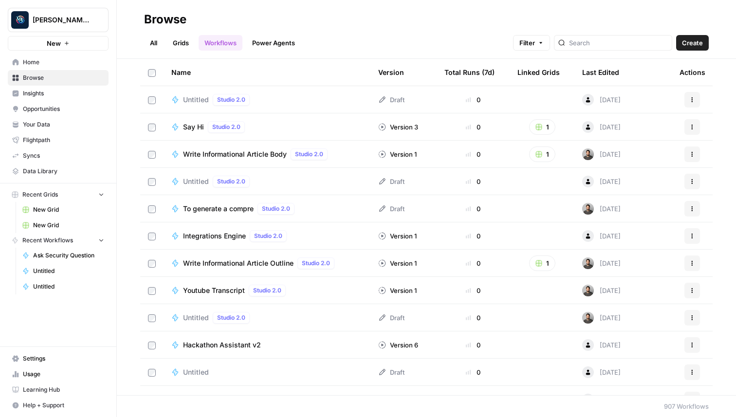
click at [595, 73] on div "Last Edited" at bounding box center [600, 72] width 37 height 27
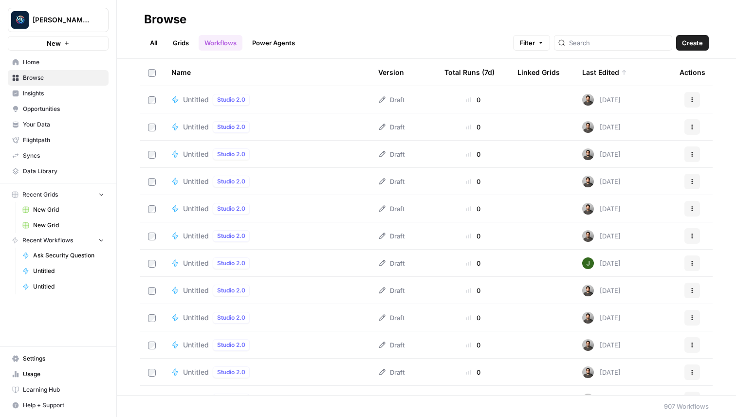
click at [189, 43] on link "Grids" at bounding box center [181, 43] width 28 height 16
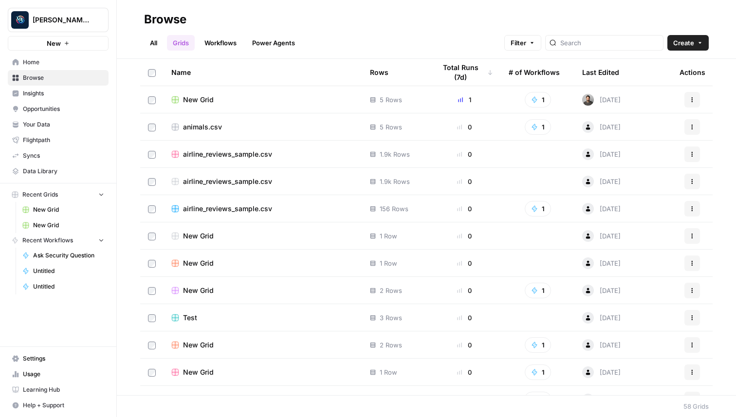
click at [188, 99] on span "New Grid" at bounding box center [198, 100] width 31 height 10
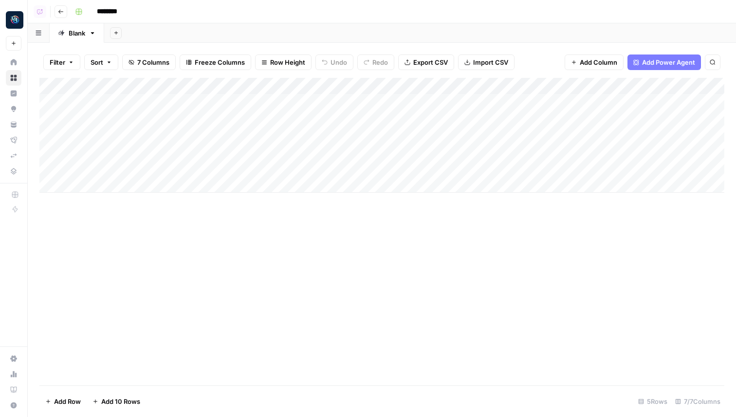
click at [265, 84] on div "Add Column" at bounding box center [381, 135] width 685 height 115
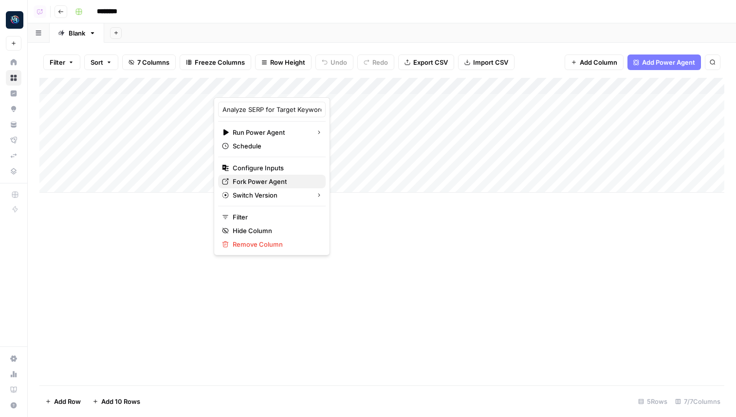
click at [267, 184] on span "Fork Power Agent" at bounding box center [275, 182] width 85 height 10
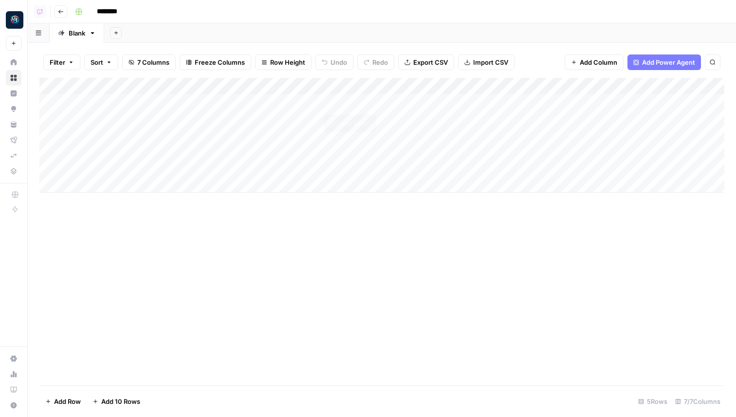
click at [364, 101] on div "Add Column" at bounding box center [381, 135] width 685 height 115
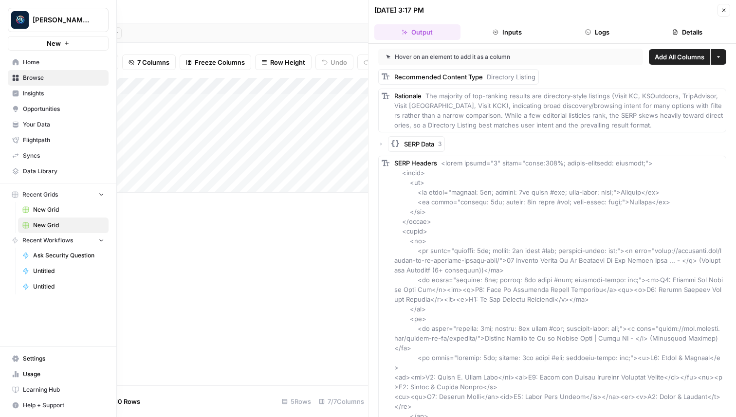
click at [10, 60] on link "Home" at bounding box center [58, 63] width 101 height 16
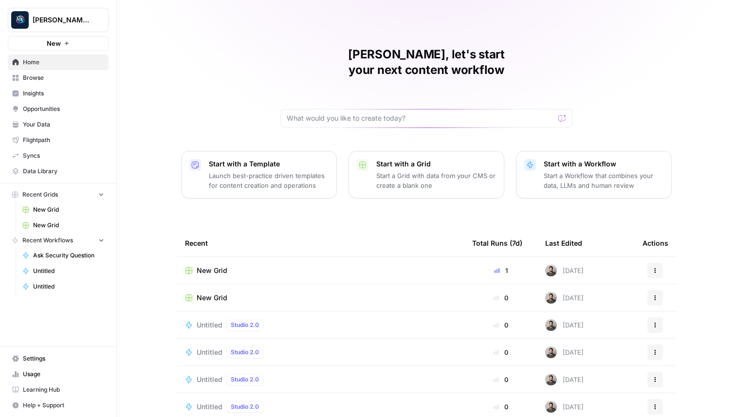
click at [55, 74] on span "Browse" at bounding box center [63, 78] width 81 height 9
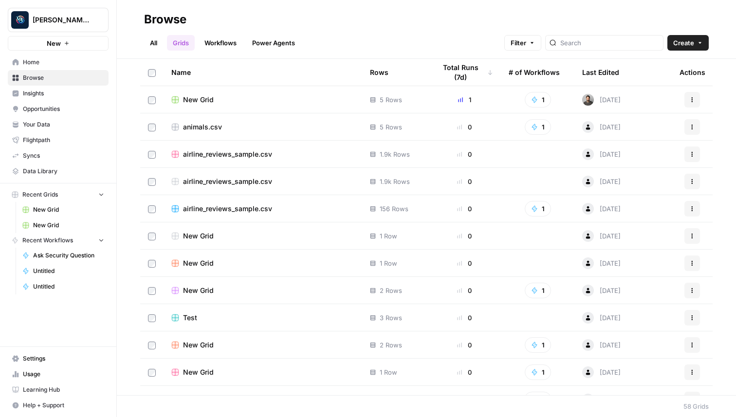
click at [217, 38] on link "Workflows" at bounding box center [221, 43] width 44 height 16
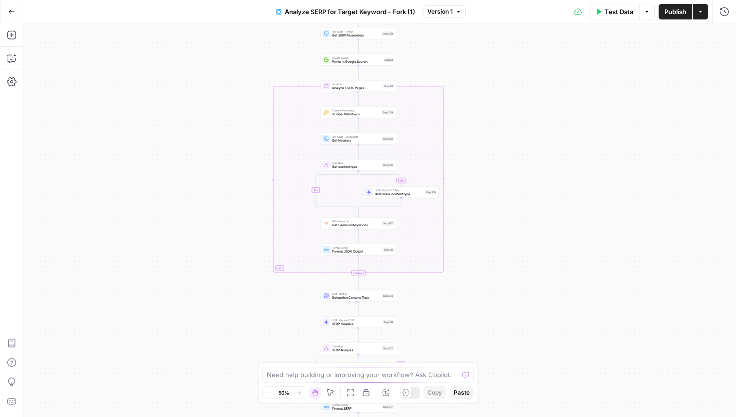
click at [668, 9] on span "Publish" at bounding box center [676, 12] width 22 height 10
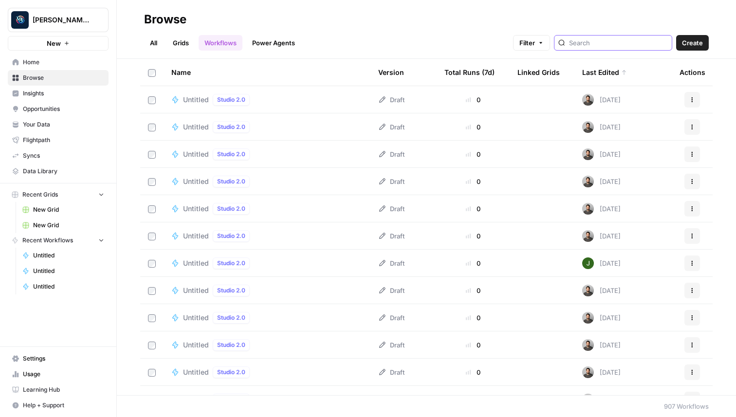
click at [613, 41] on input "search" at bounding box center [618, 43] width 99 height 10
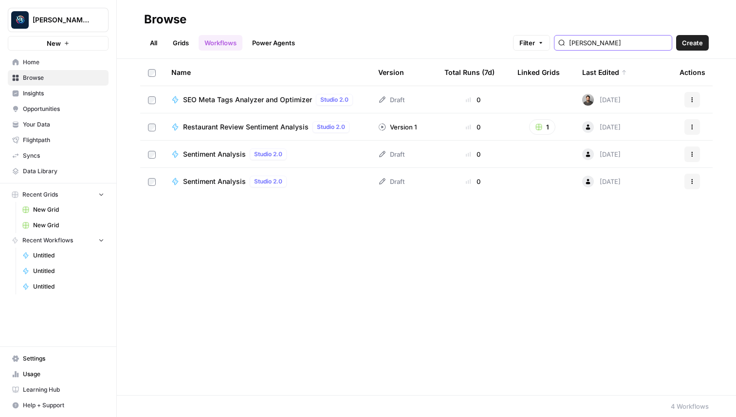
type input "ana"
click at [280, 39] on link "Power Agents" at bounding box center [273, 43] width 55 height 16
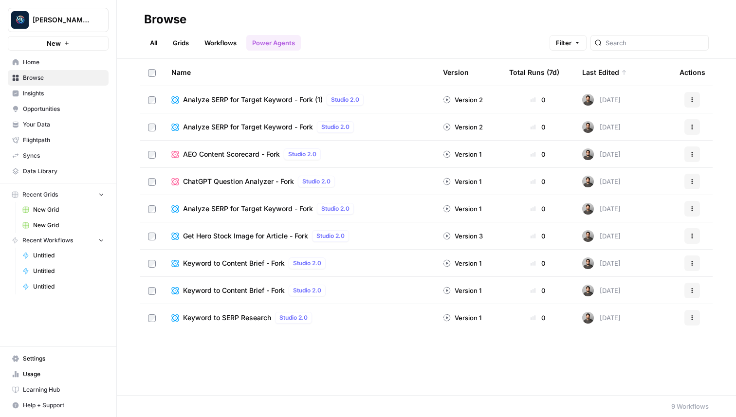
click at [242, 98] on span "Analyze SERP for Target Keyword - Fork (1)" at bounding box center [253, 100] width 140 height 10
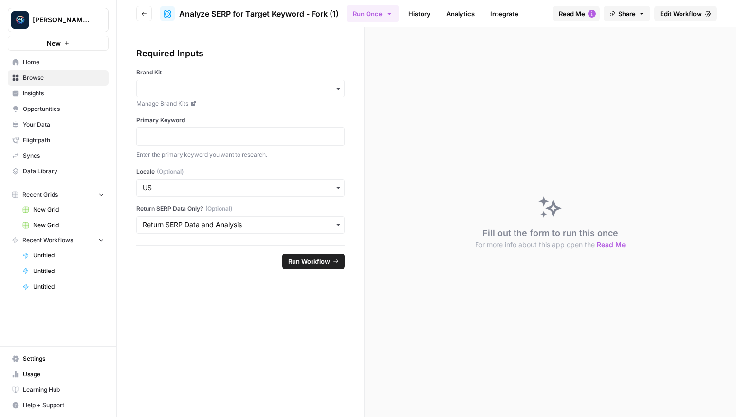
click at [426, 19] on link "History" at bounding box center [420, 14] width 34 height 16
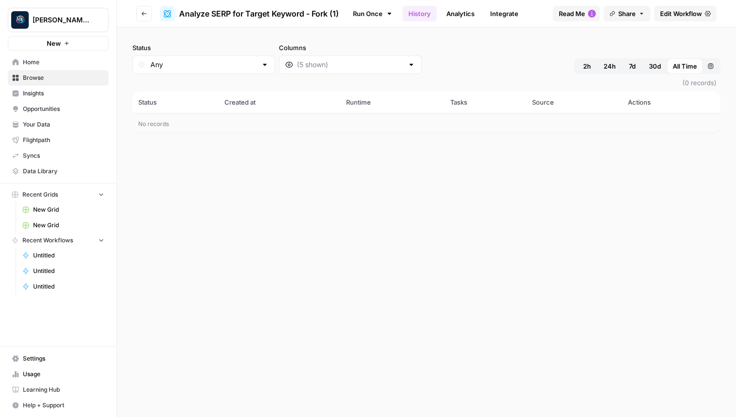
click at [580, 62] on button "2h" at bounding box center [587, 66] width 21 height 16
click at [144, 18] on button "Go back" at bounding box center [144, 14] width 16 height 16
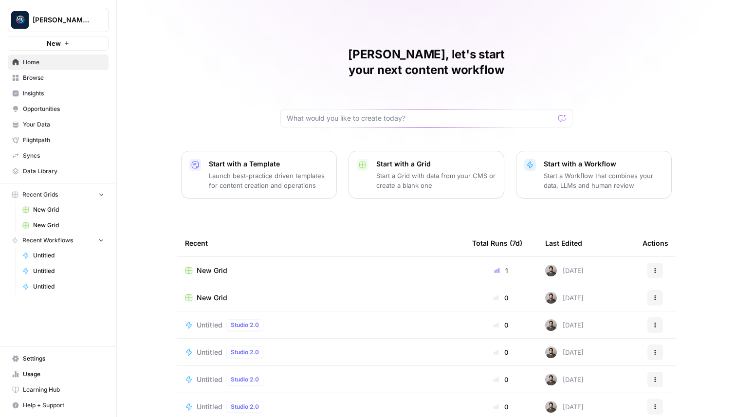
click at [93, 17] on div "[PERSON_NAME] Personal" at bounding box center [69, 20] width 73 height 10
type input "find"
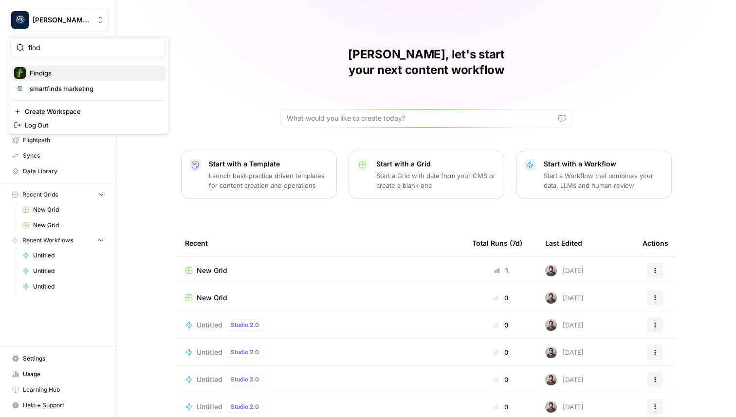
click button "Findigs" at bounding box center [88, 73] width 156 height 16
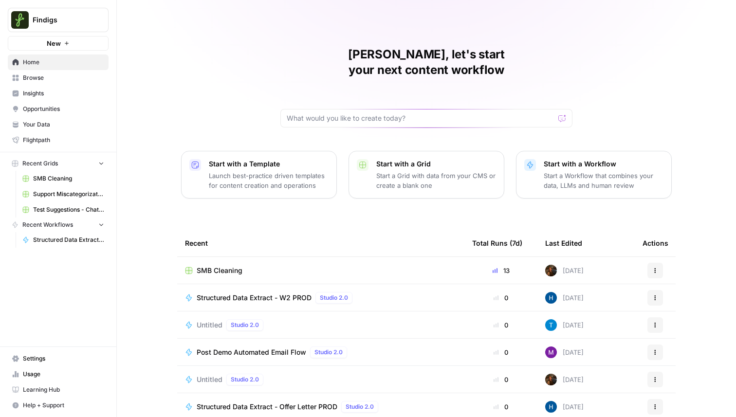
click at [42, 78] on span "Browse" at bounding box center [63, 78] width 81 height 9
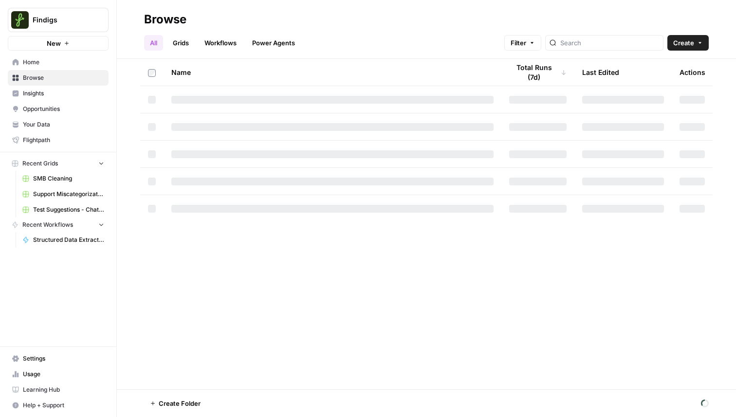
click at [223, 38] on link "Workflows" at bounding box center [221, 43] width 44 height 16
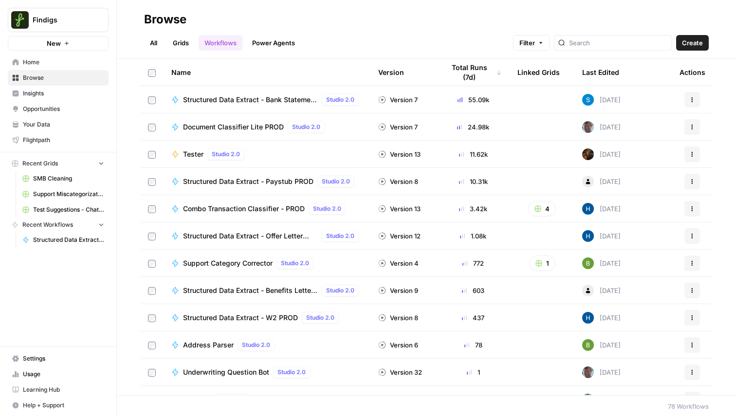
click at [273, 45] on link "Power Agents" at bounding box center [273, 43] width 55 height 16
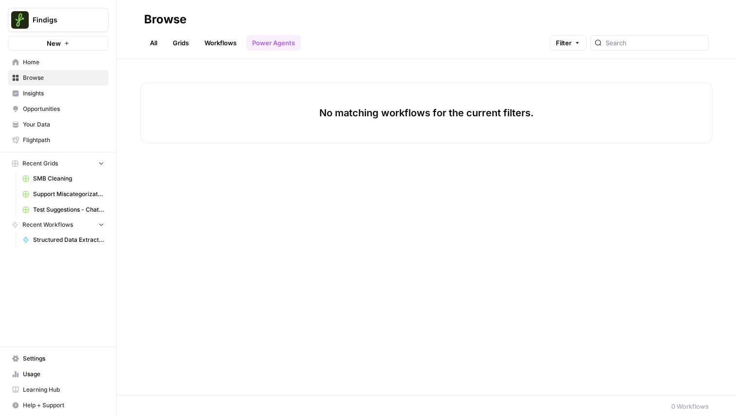
click at [216, 42] on link "Workflows" at bounding box center [221, 43] width 44 height 16
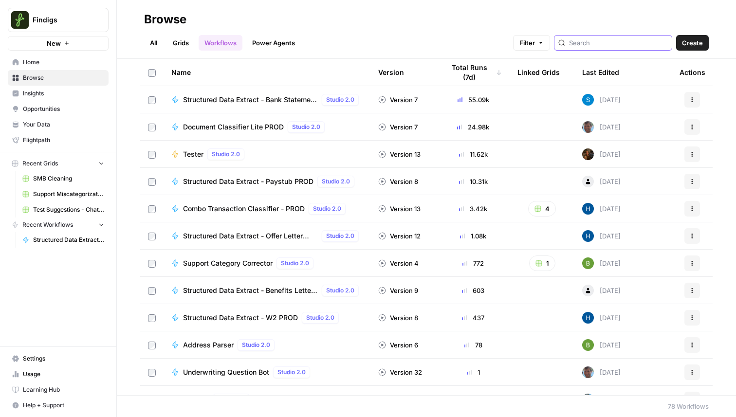
click at [642, 38] on input "search" at bounding box center [618, 43] width 99 height 10
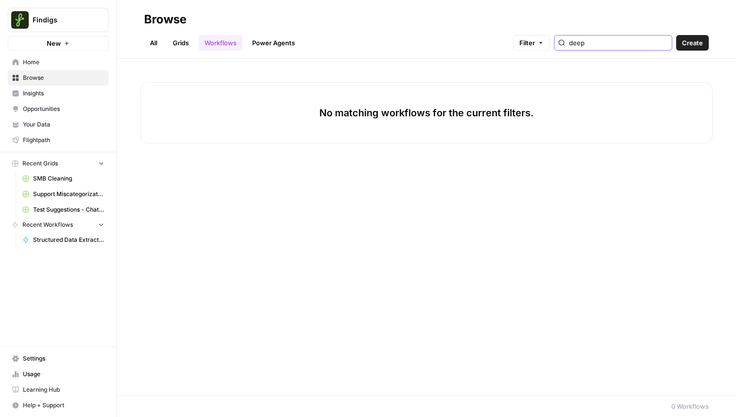
type input "deep"
click at [159, 40] on link "All" at bounding box center [153, 43] width 19 height 16
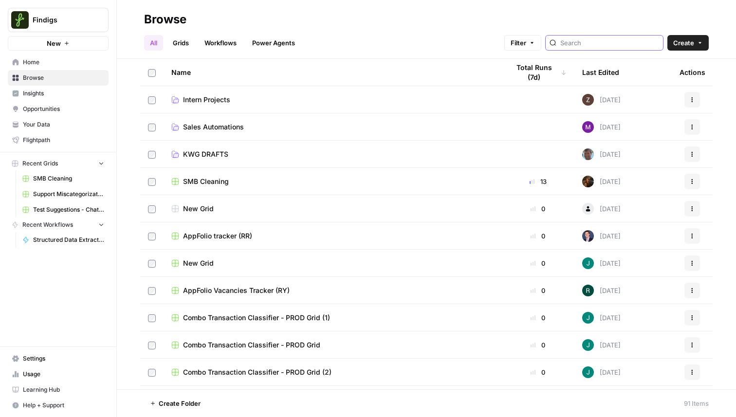
click at [593, 43] on input "search" at bounding box center [609, 43] width 99 height 10
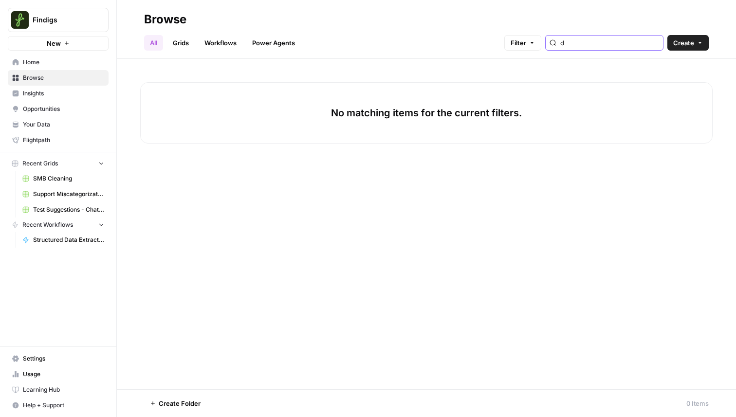
type input "d"
